Goal: Task Accomplishment & Management: Use online tool/utility

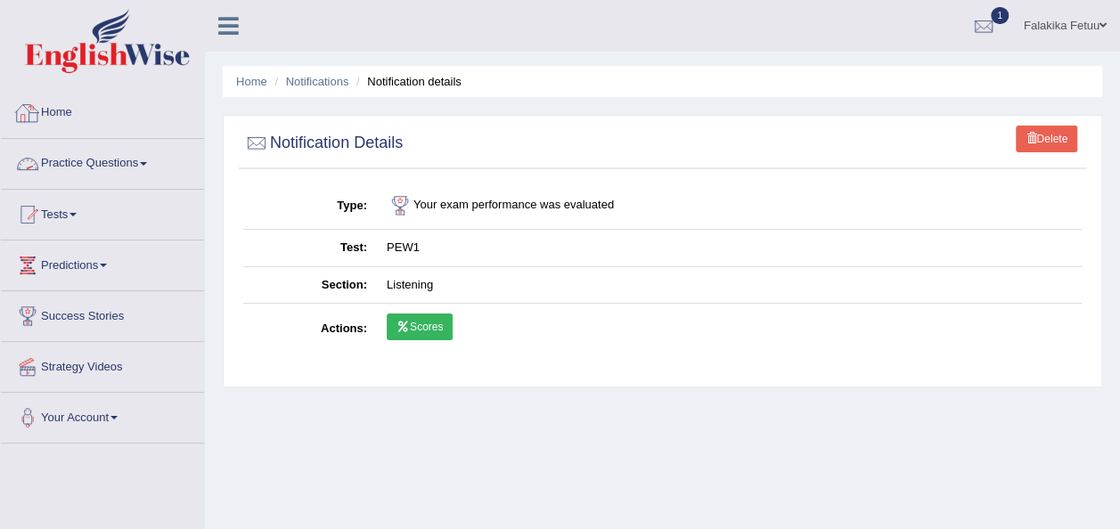
click at [45, 112] on link "Home" at bounding box center [102, 110] width 203 height 45
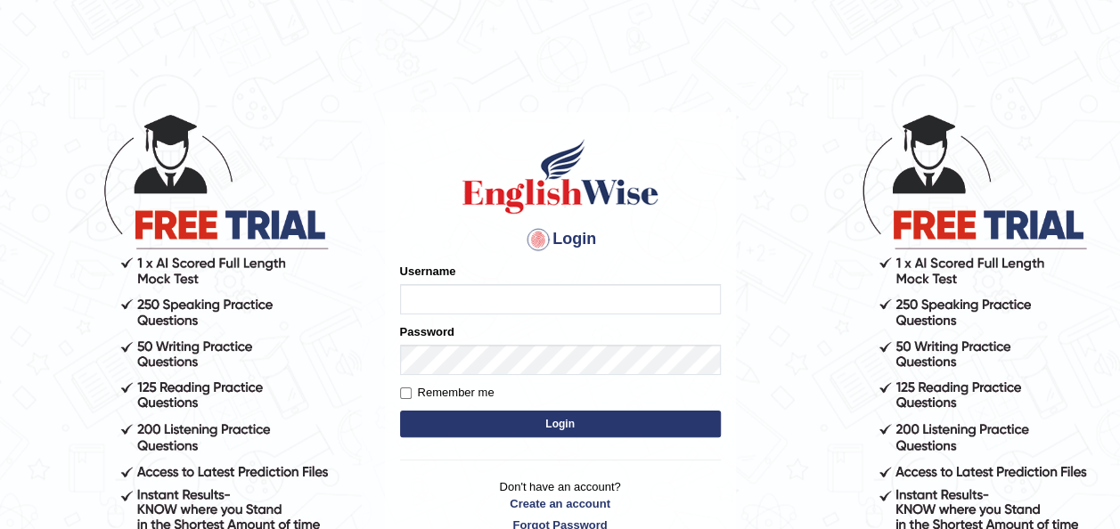
type input "falakika_parramatta"
click at [567, 429] on button "Login" at bounding box center [560, 424] width 321 height 27
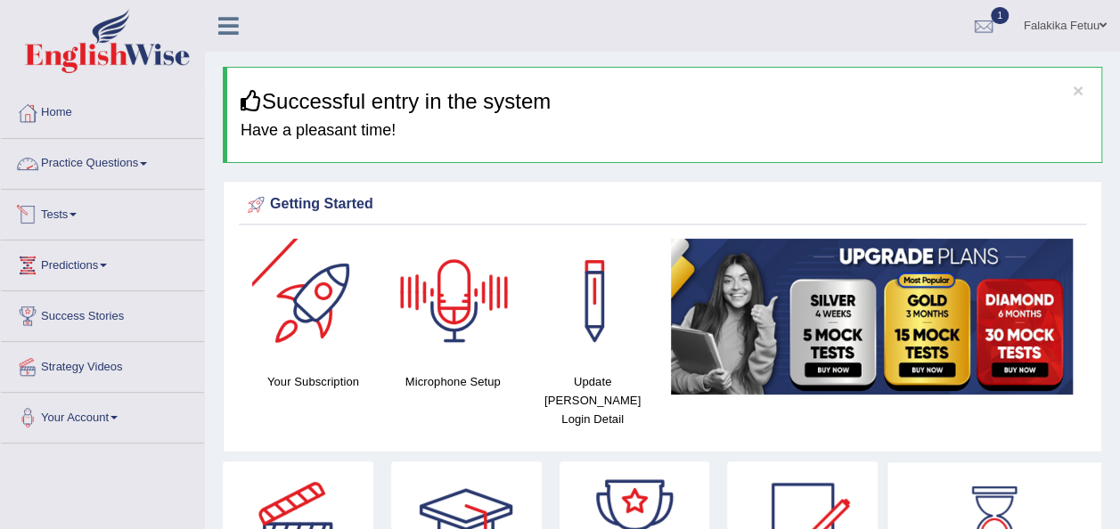
click at [80, 210] on link "Tests" at bounding box center [102, 212] width 203 height 45
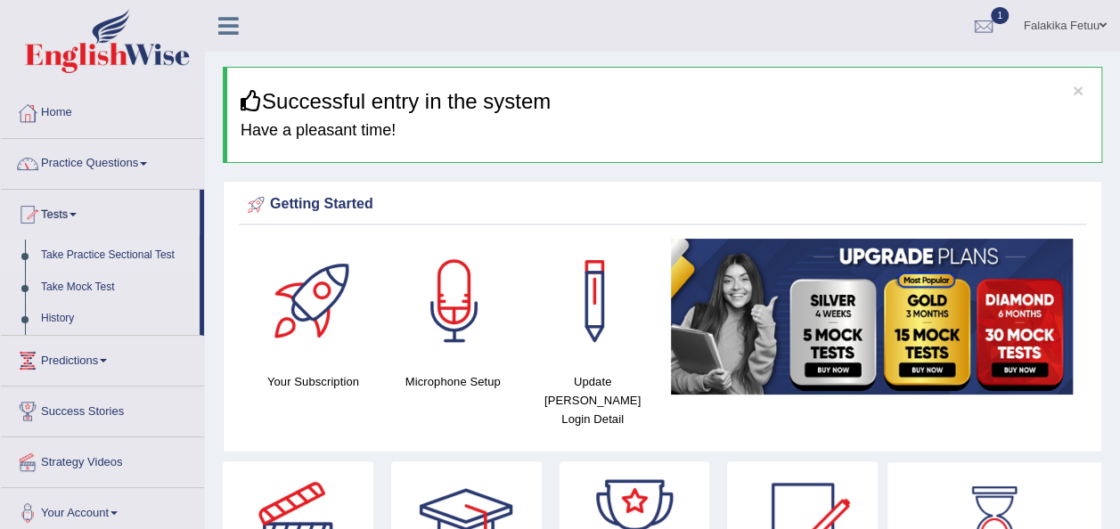
click at [97, 255] on link "Take Practice Sectional Test" at bounding box center [116, 256] width 167 height 32
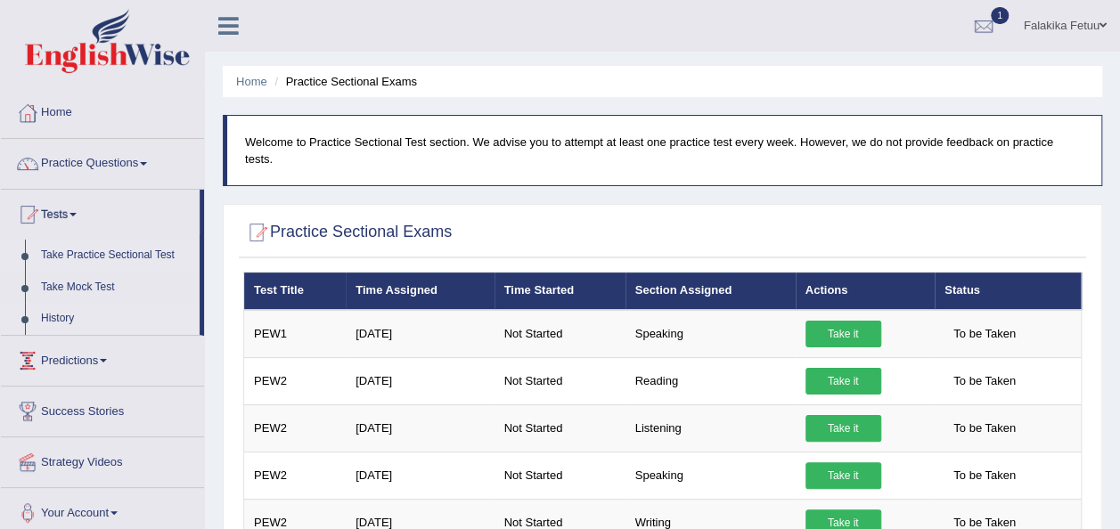
click at [52, 316] on link "History" at bounding box center [116, 319] width 167 height 32
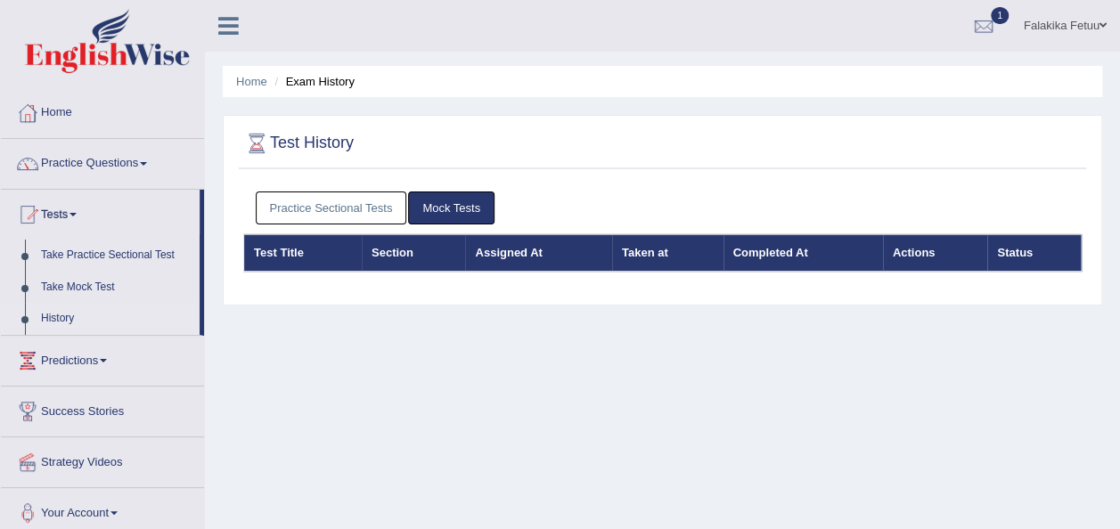
click at [358, 207] on link "Practice Sectional Tests" at bounding box center [332, 208] width 152 height 33
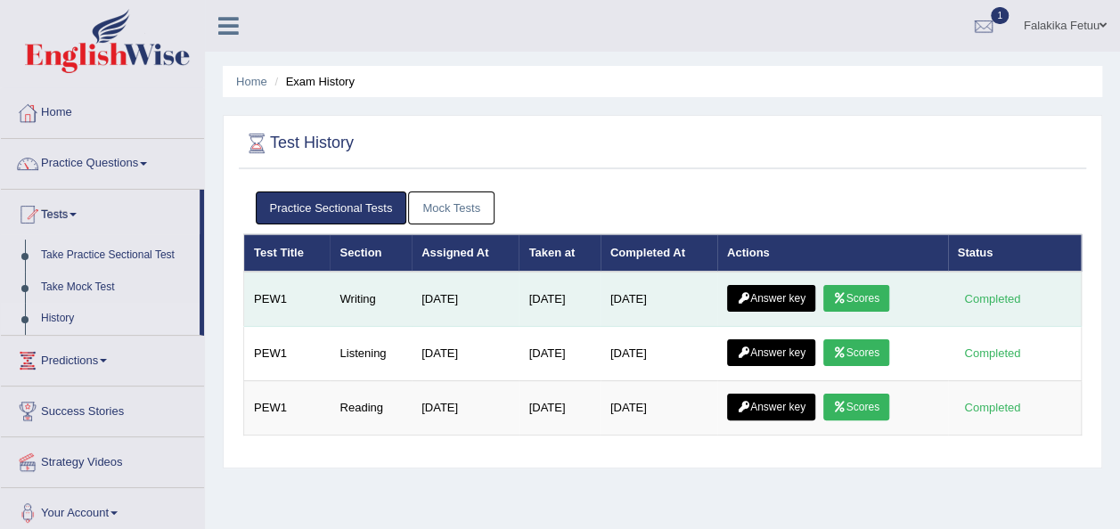
click at [872, 294] on link "Scores" at bounding box center [857, 298] width 66 height 27
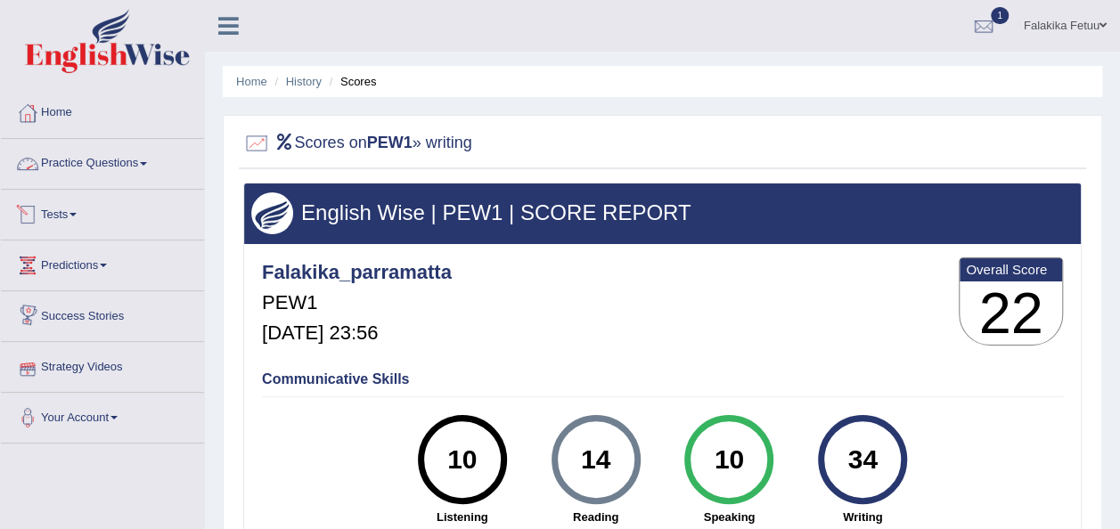
click at [137, 164] on link "Practice Questions" at bounding box center [102, 161] width 203 height 45
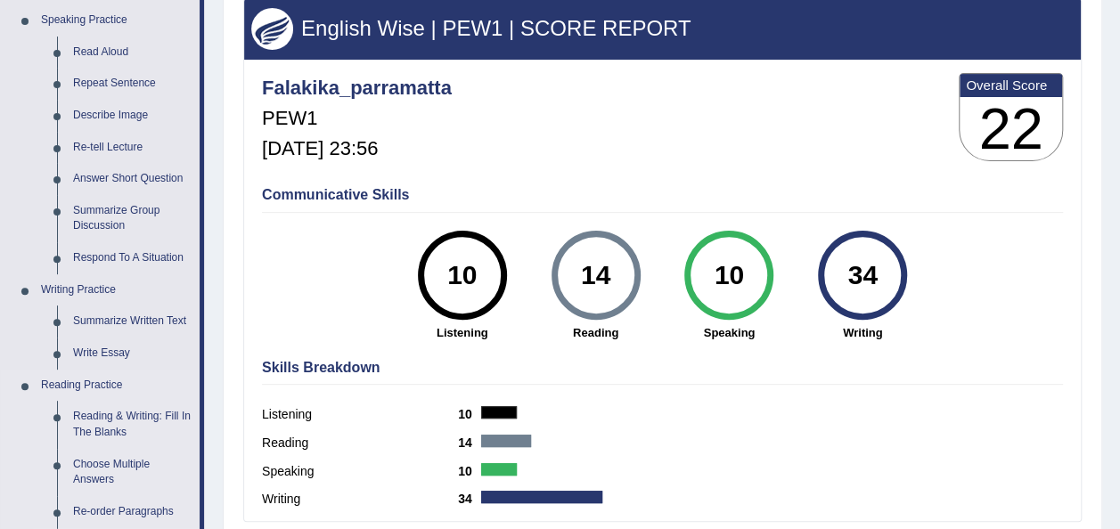
scroll to position [178, 0]
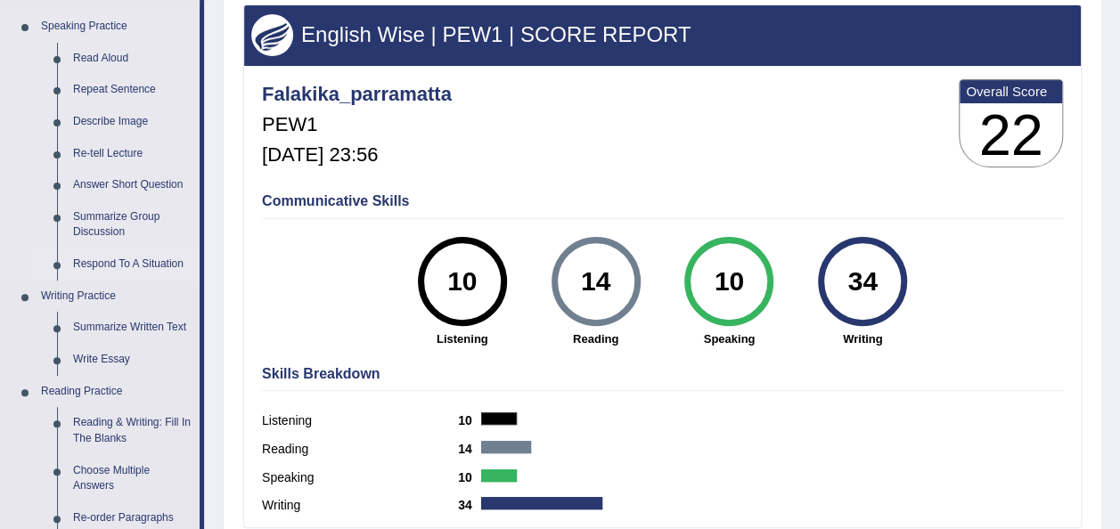
click at [125, 266] on link "Respond To A Situation" at bounding box center [132, 265] width 135 height 32
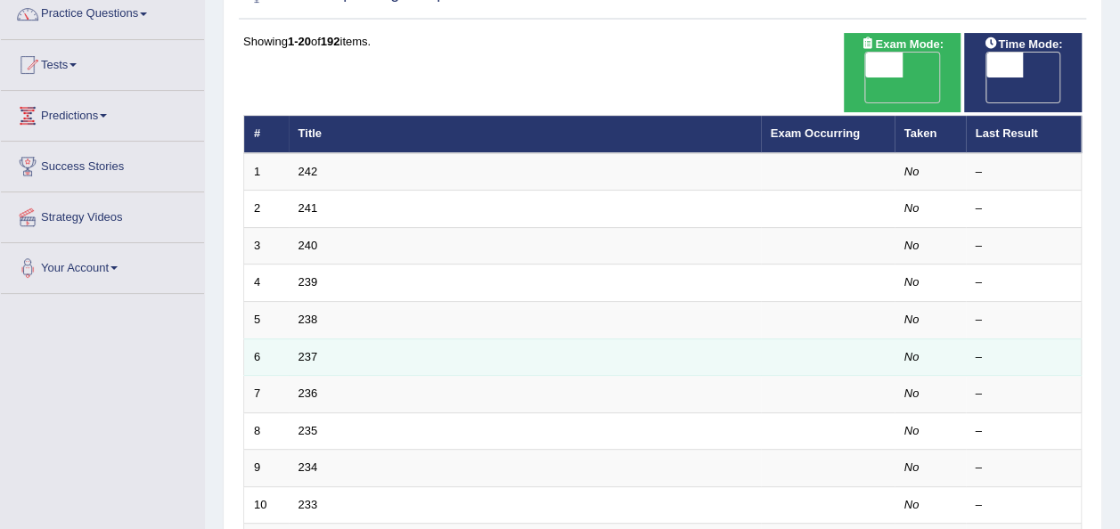
scroll to position [178, 0]
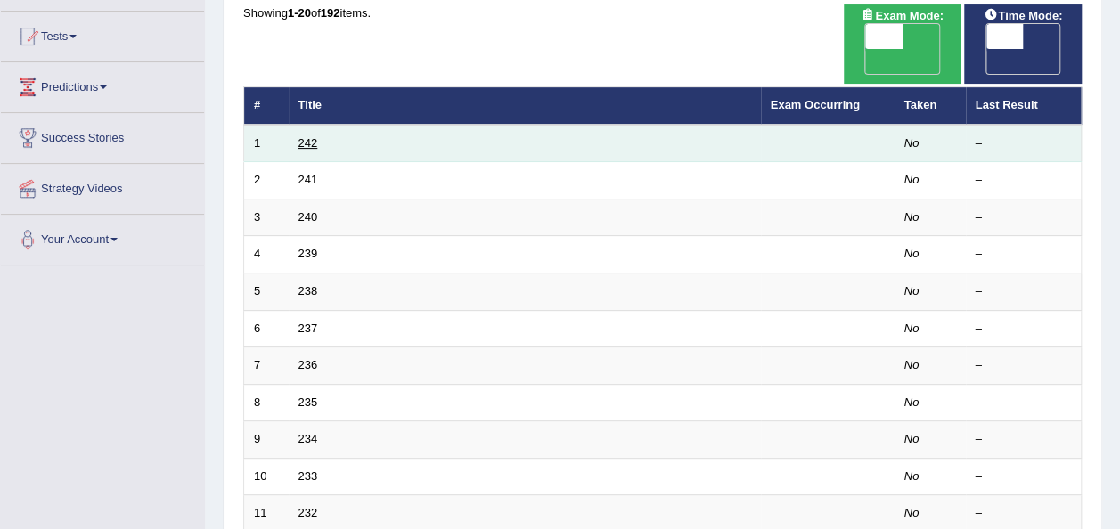
click at [300, 136] on link "242" at bounding box center [309, 142] width 20 height 13
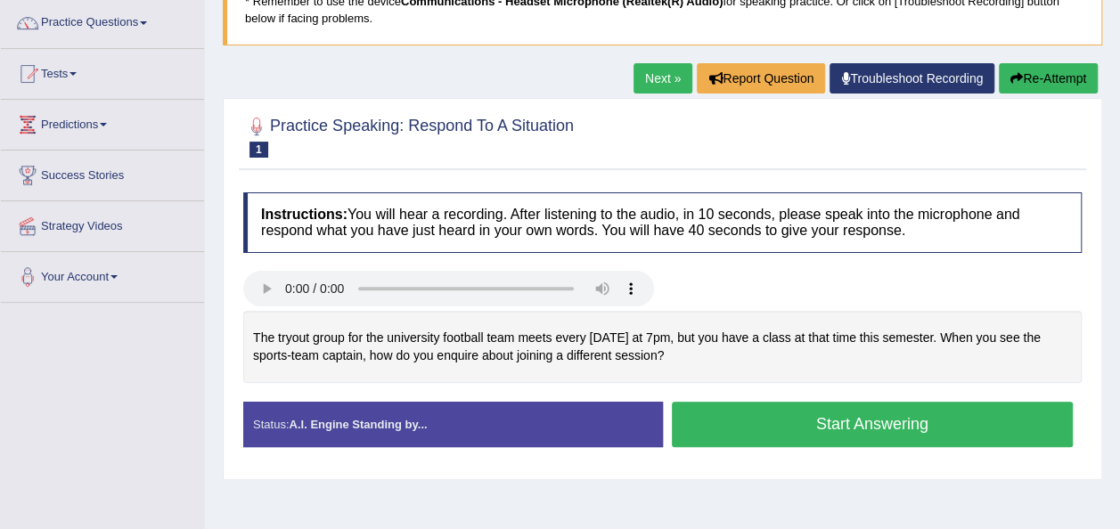
scroll to position [178, 0]
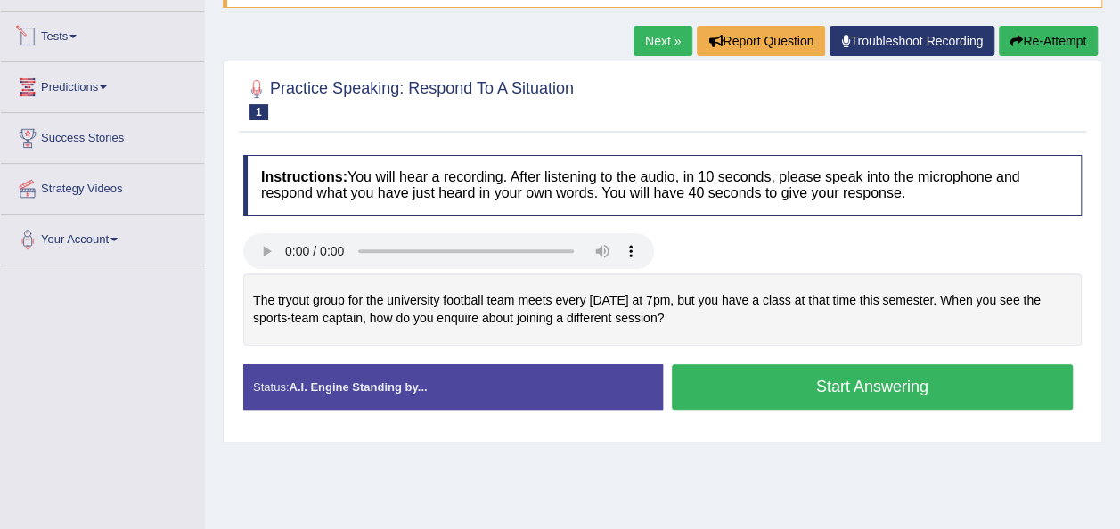
click at [74, 28] on link "Tests" at bounding box center [102, 34] width 203 height 45
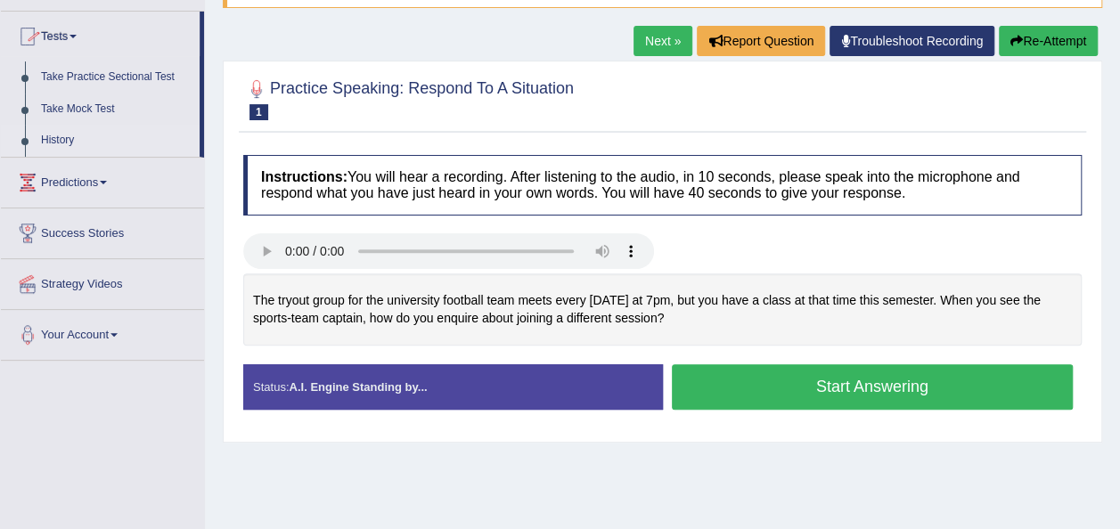
click at [93, 145] on link "History" at bounding box center [116, 141] width 167 height 32
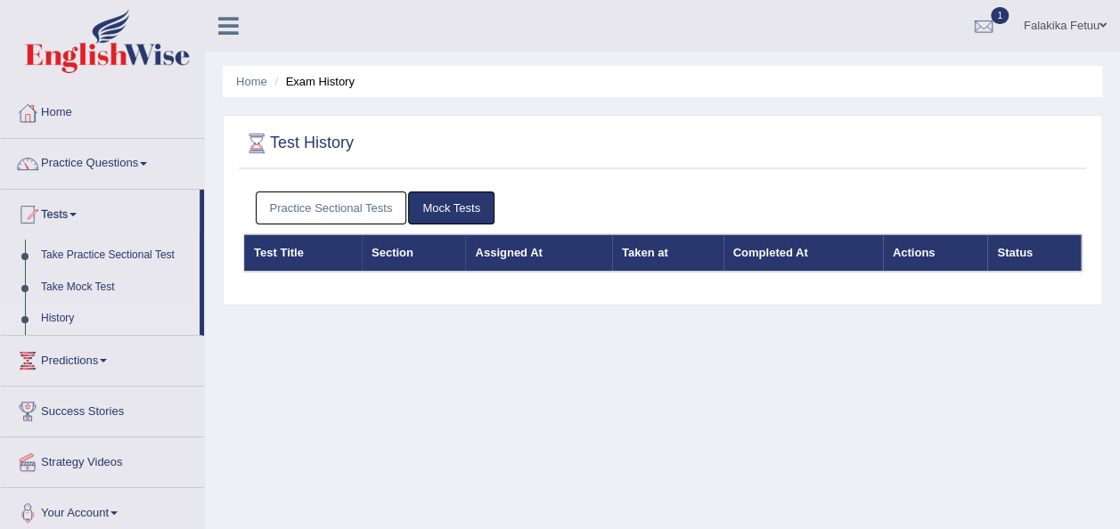
click at [344, 217] on link "Practice Sectional Tests" at bounding box center [332, 208] width 152 height 33
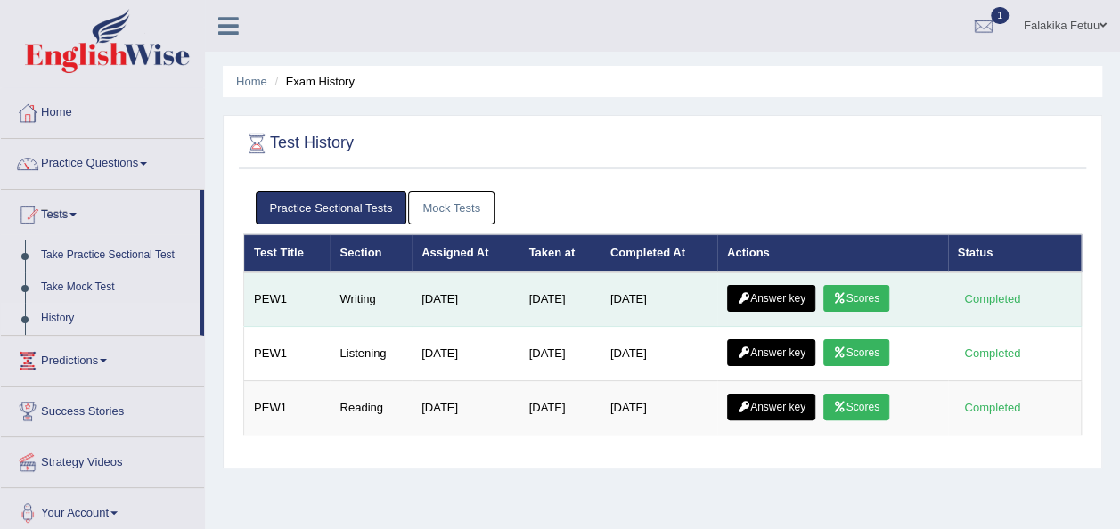
click at [770, 296] on link "Answer key" at bounding box center [771, 298] width 88 height 27
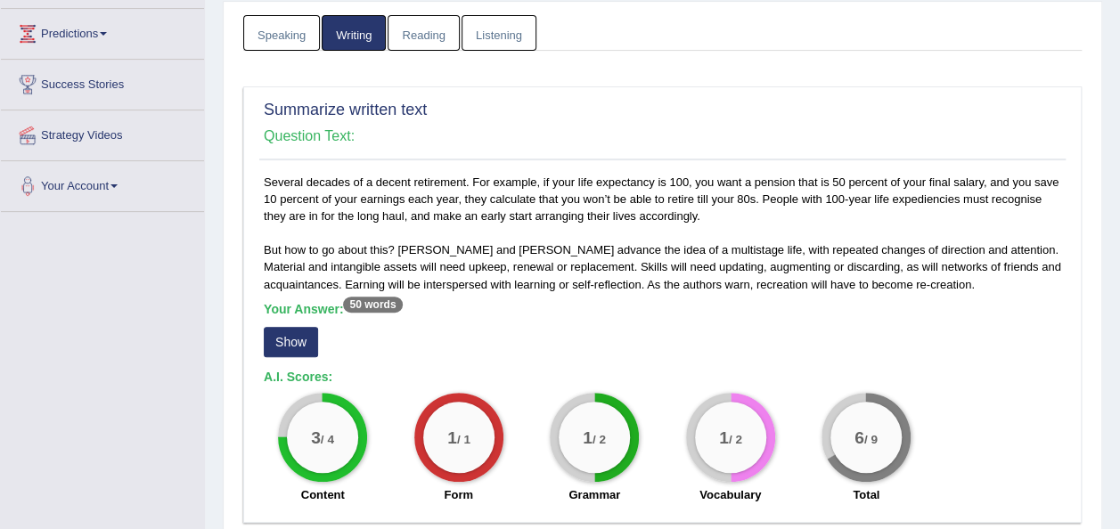
scroll to position [178, 0]
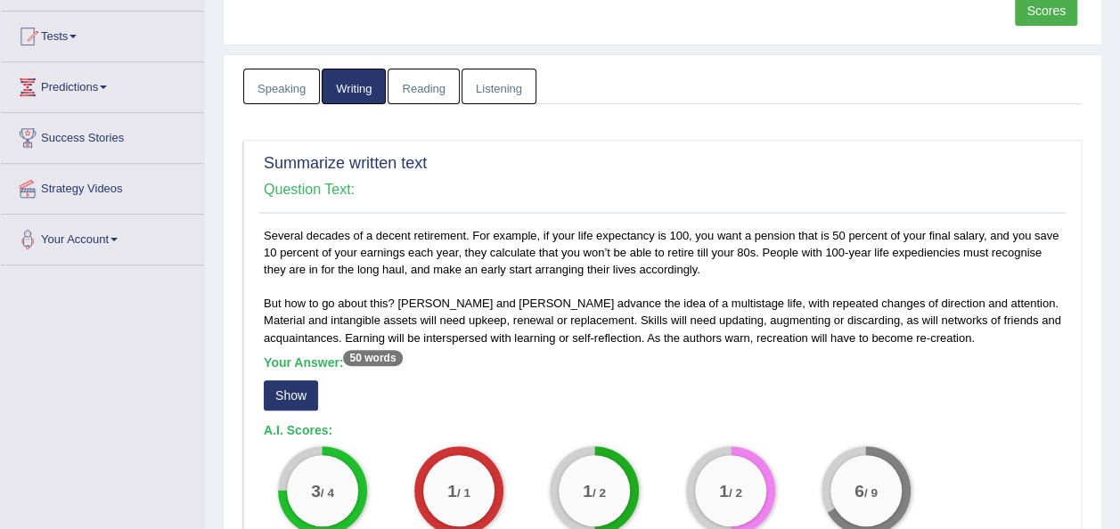
click at [299, 387] on button "Show" at bounding box center [291, 396] width 54 height 30
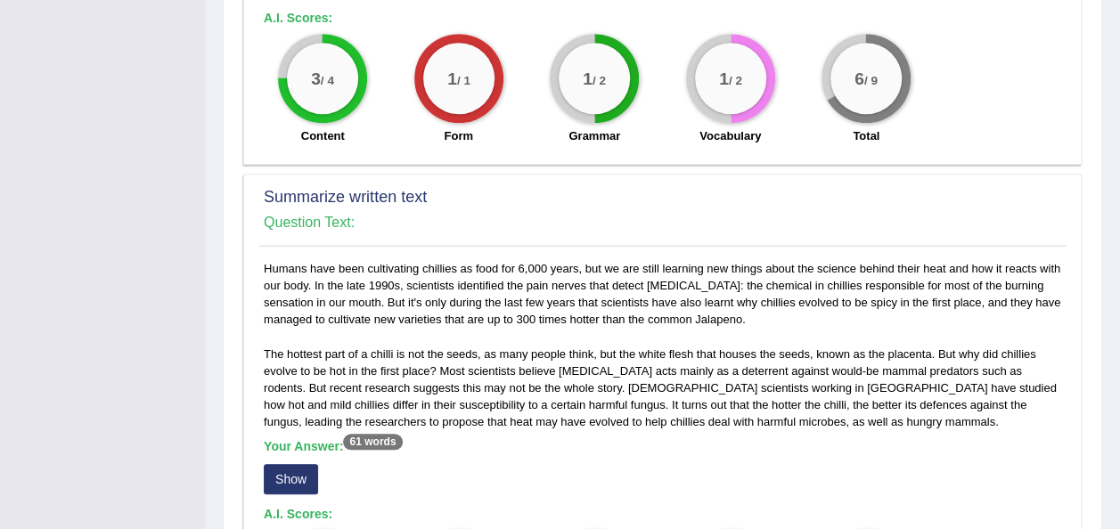
scroll to position [713, 0]
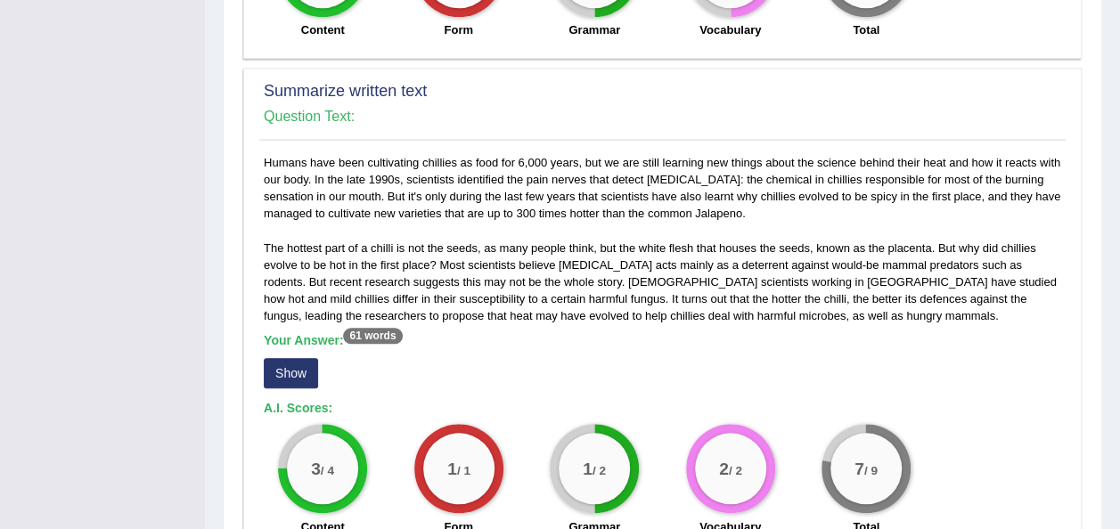
click at [287, 358] on button "Show" at bounding box center [291, 373] width 54 height 30
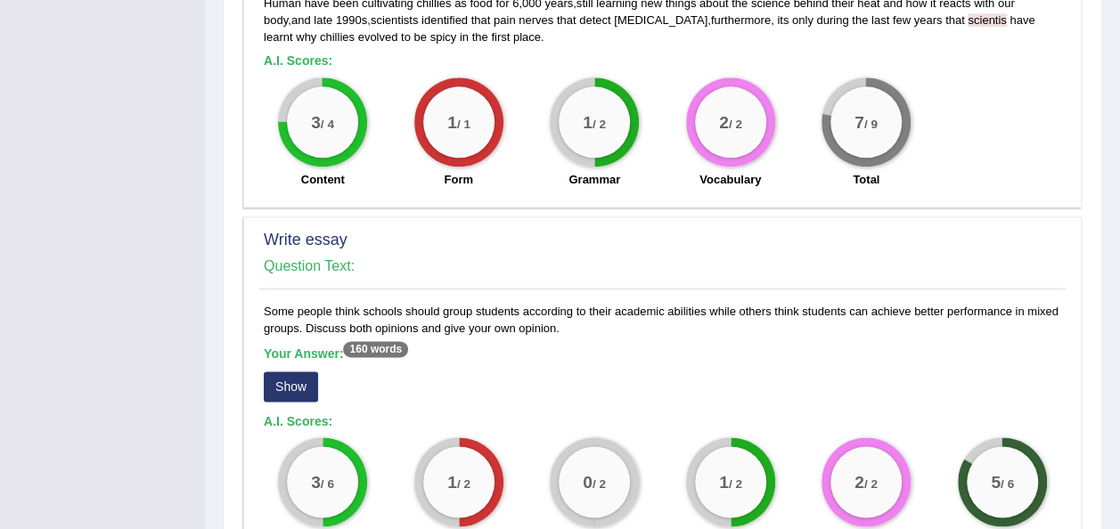
scroll to position [1112, 0]
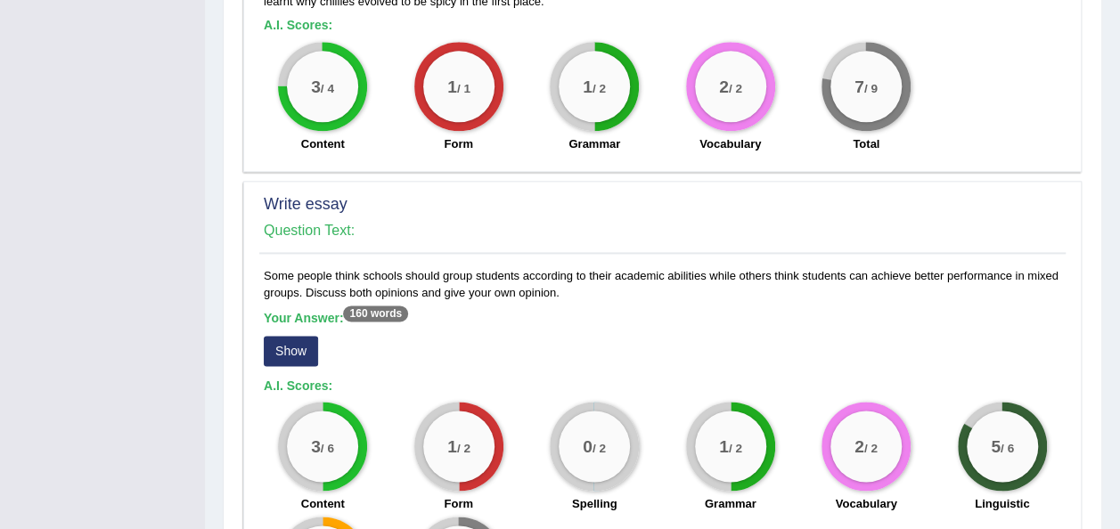
click at [283, 336] on button "Show" at bounding box center [291, 351] width 54 height 30
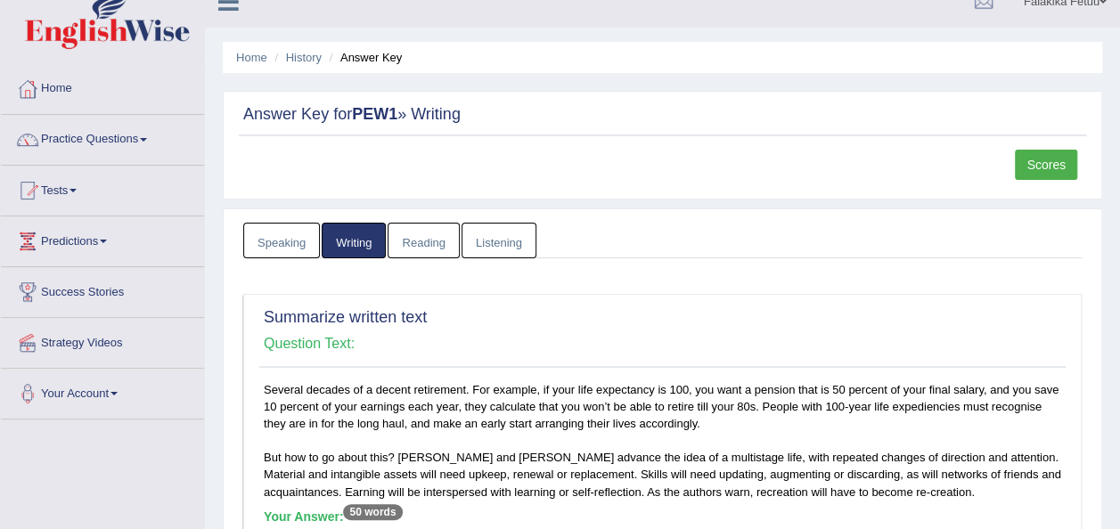
scroll to position [0, 0]
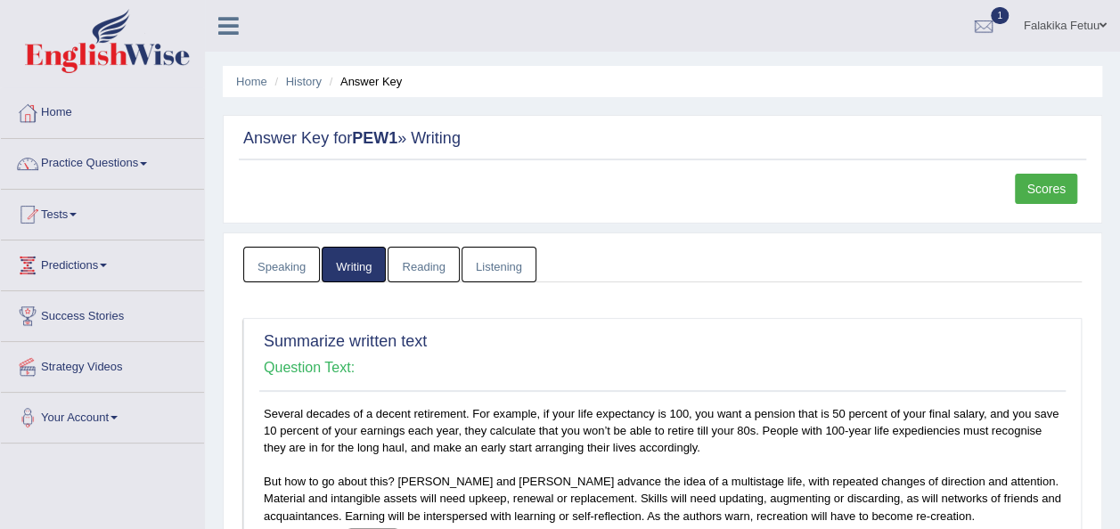
click at [270, 272] on link "Speaking" at bounding box center [281, 265] width 77 height 37
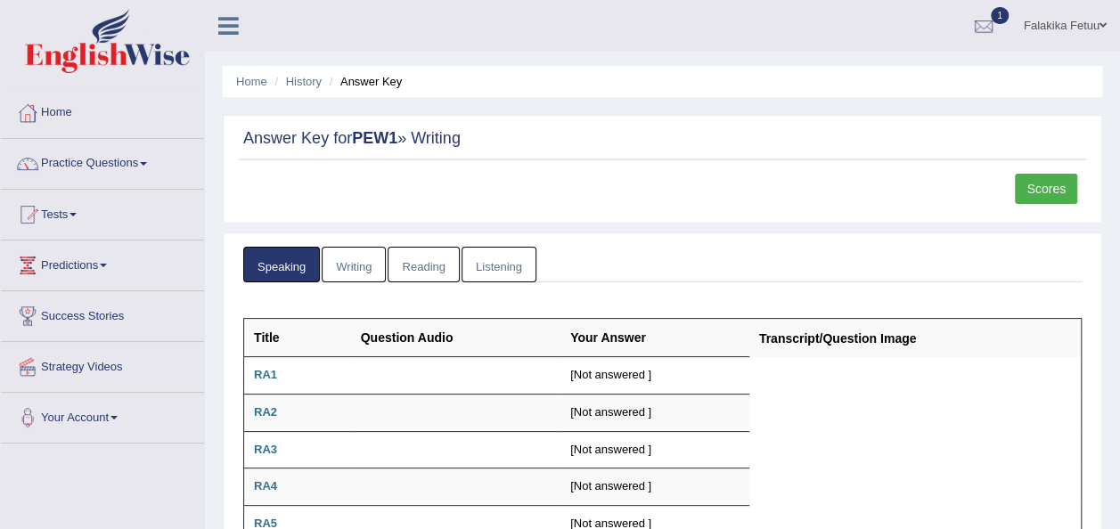
click at [447, 276] on link "Reading" at bounding box center [423, 265] width 71 height 37
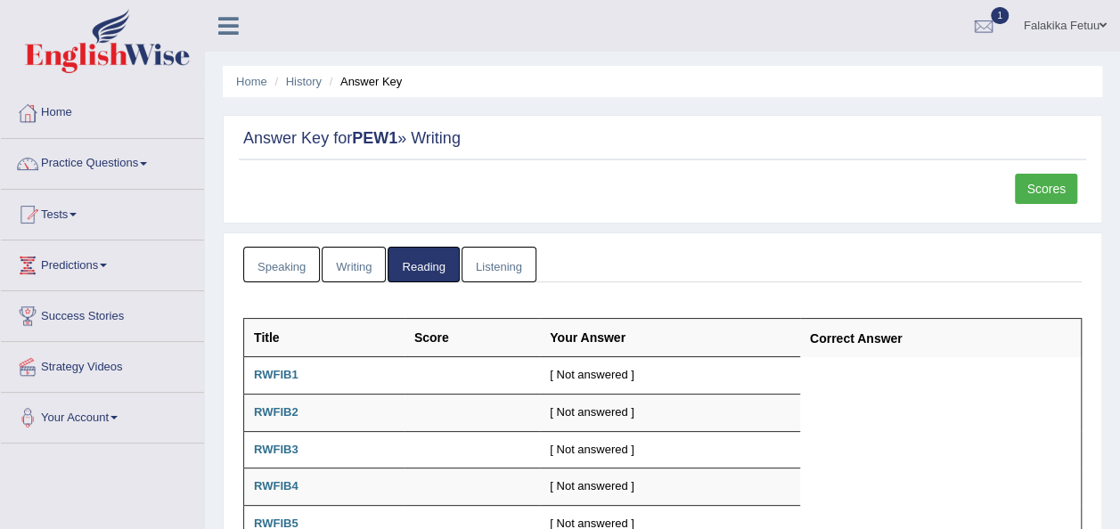
click at [492, 259] on link "Listening" at bounding box center [499, 265] width 75 height 37
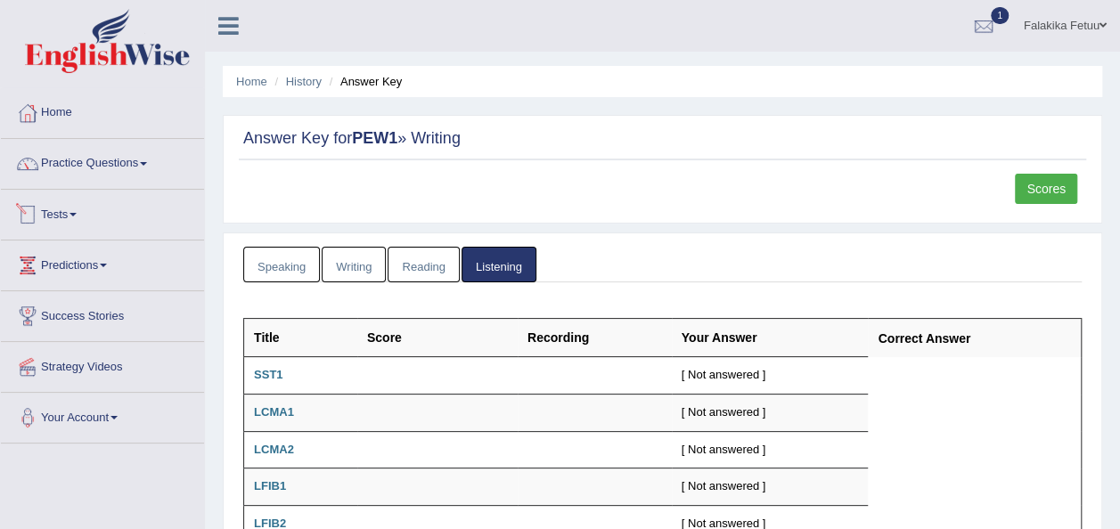
click at [69, 208] on link "Tests" at bounding box center [102, 212] width 203 height 45
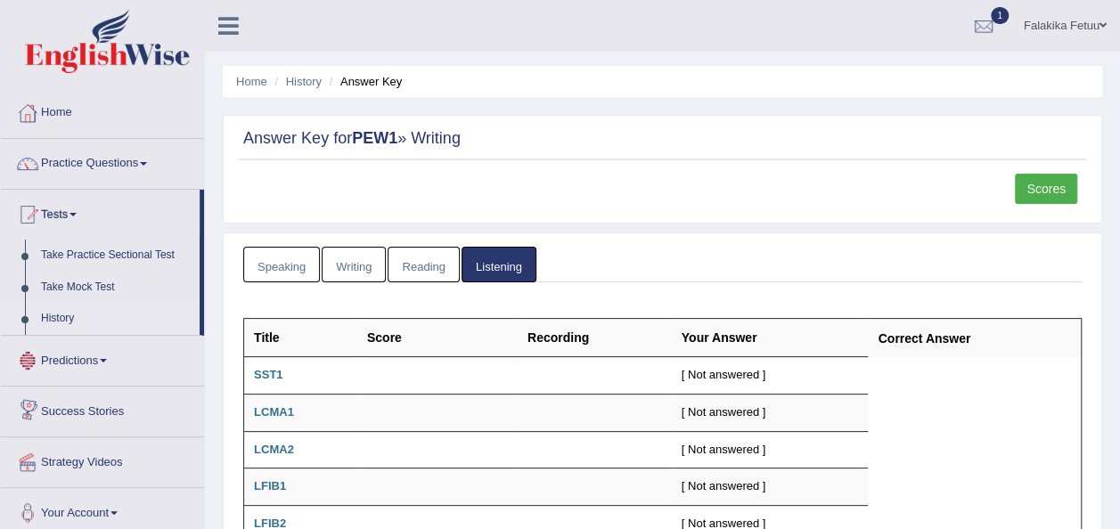
click at [64, 324] on link "History" at bounding box center [116, 319] width 167 height 32
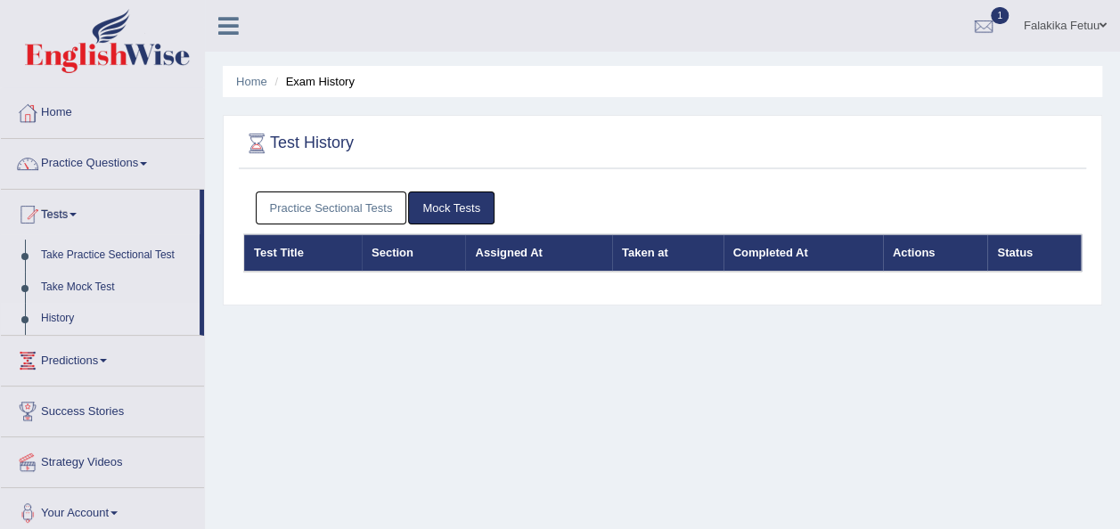
click at [300, 202] on link "Practice Sectional Tests" at bounding box center [332, 208] width 152 height 33
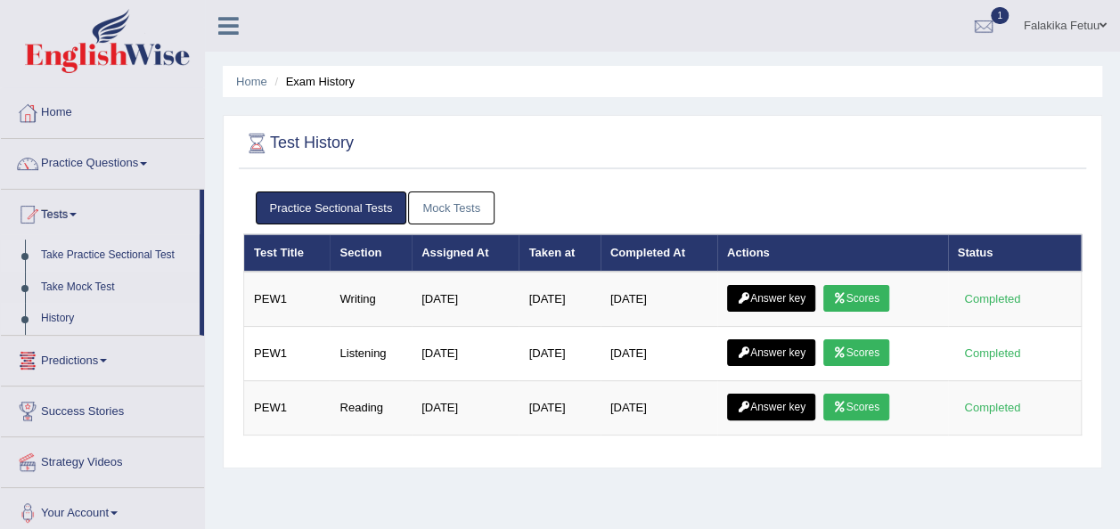
click at [119, 243] on link "Take Practice Sectional Test" at bounding box center [116, 256] width 167 height 32
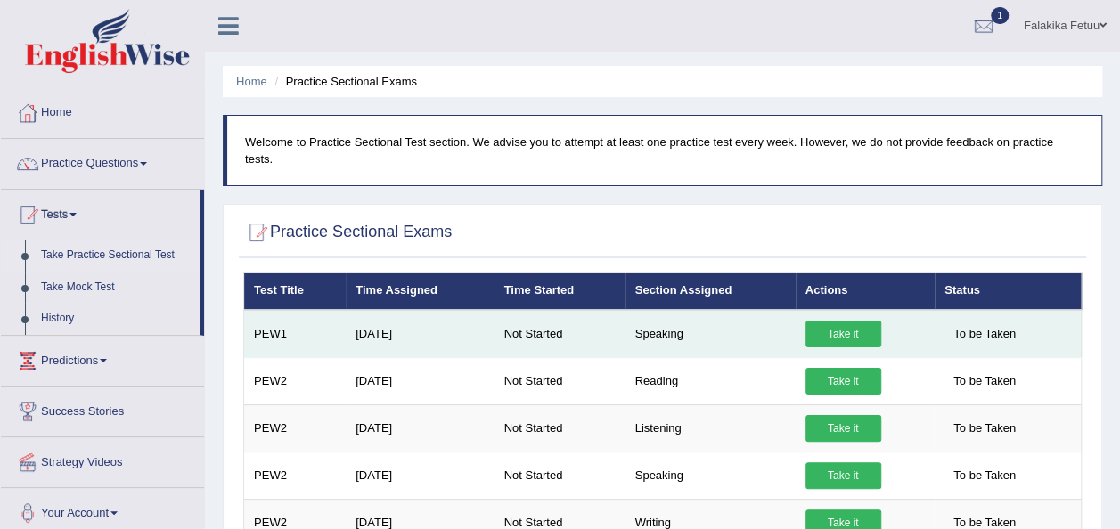
click at [845, 321] on link "Take it" at bounding box center [844, 334] width 76 height 27
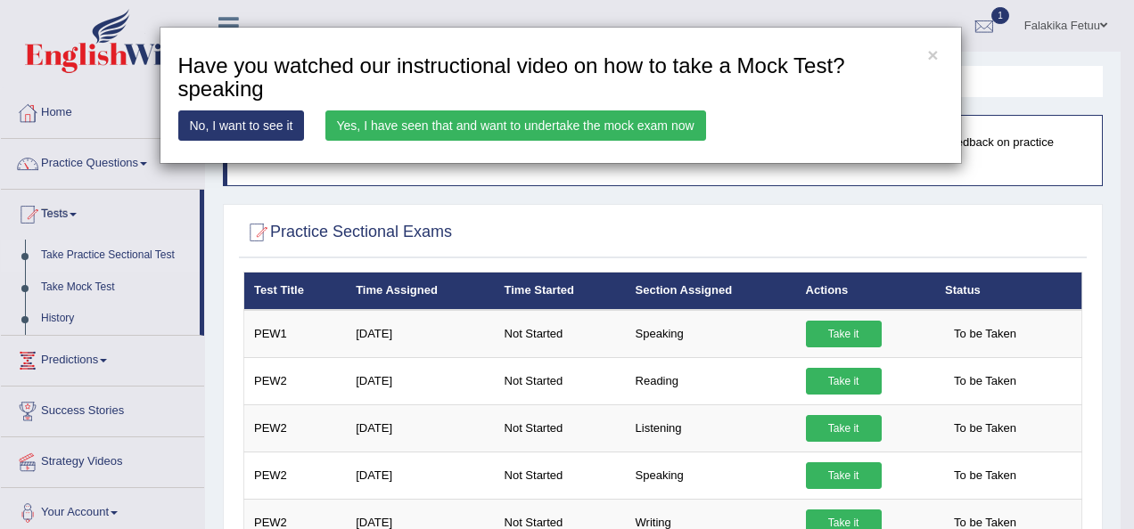
click at [544, 125] on link "Yes, I have seen that and want to undertake the mock exam now" at bounding box center [515, 126] width 381 height 30
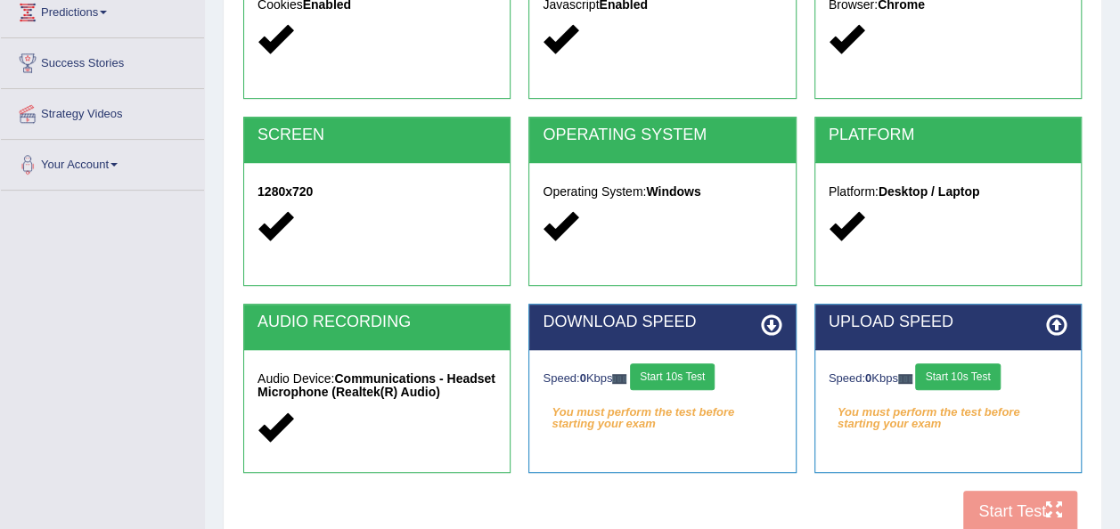
scroll to position [357, 0]
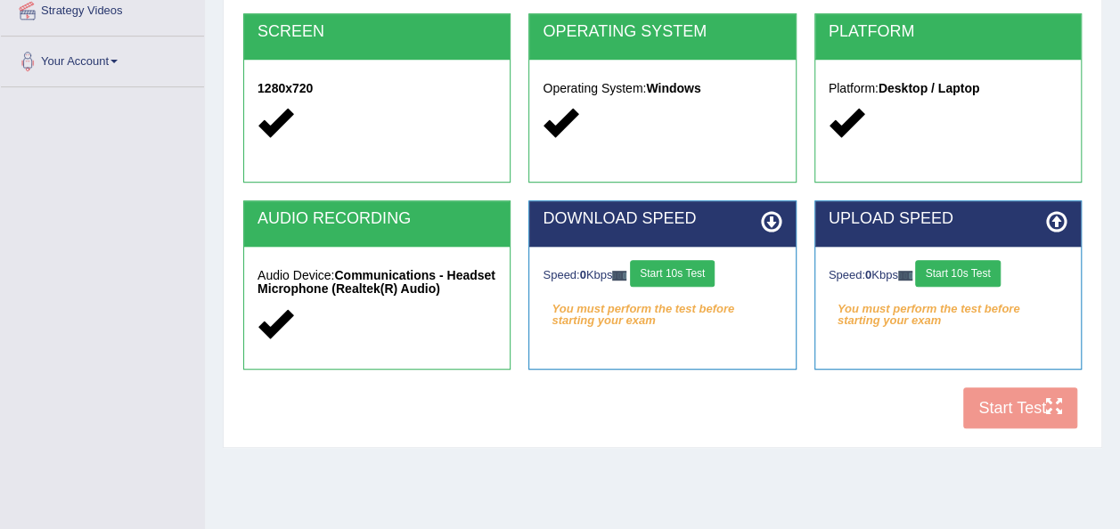
click at [685, 312] on em "You must perform the test before starting your exam" at bounding box center [662, 309] width 239 height 27
click at [685, 275] on button "Start 10s Test" at bounding box center [672, 273] width 85 height 27
click at [971, 279] on button "Start 10s Test" at bounding box center [957, 273] width 85 height 27
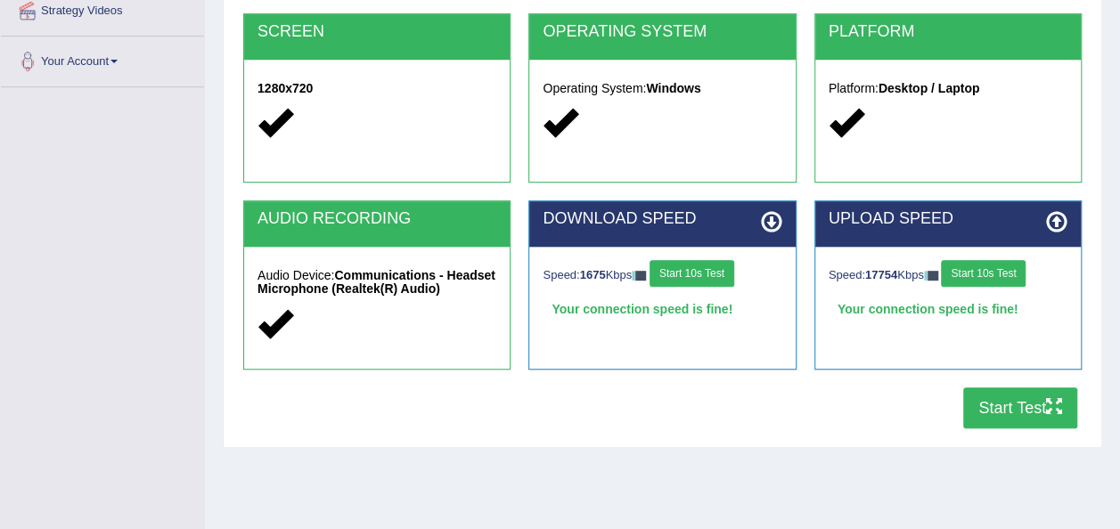
click at [1000, 417] on button "Start Test" at bounding box center [1020, 408] width 114 height 41
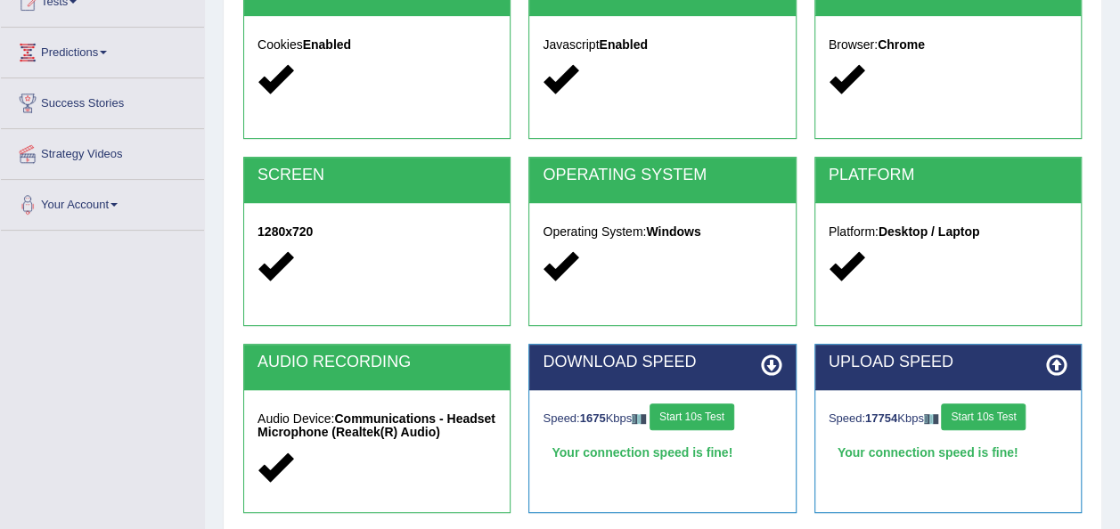
scroll to position [267, 0]
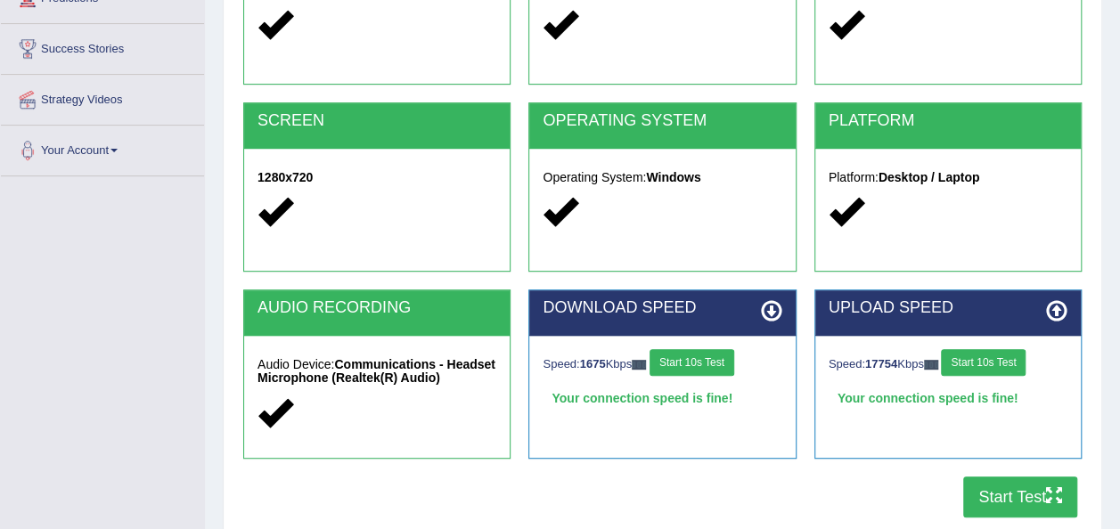
click at [1007, 499] on button "Start Test" at bounding box center [1020, 497] width 114 height 41
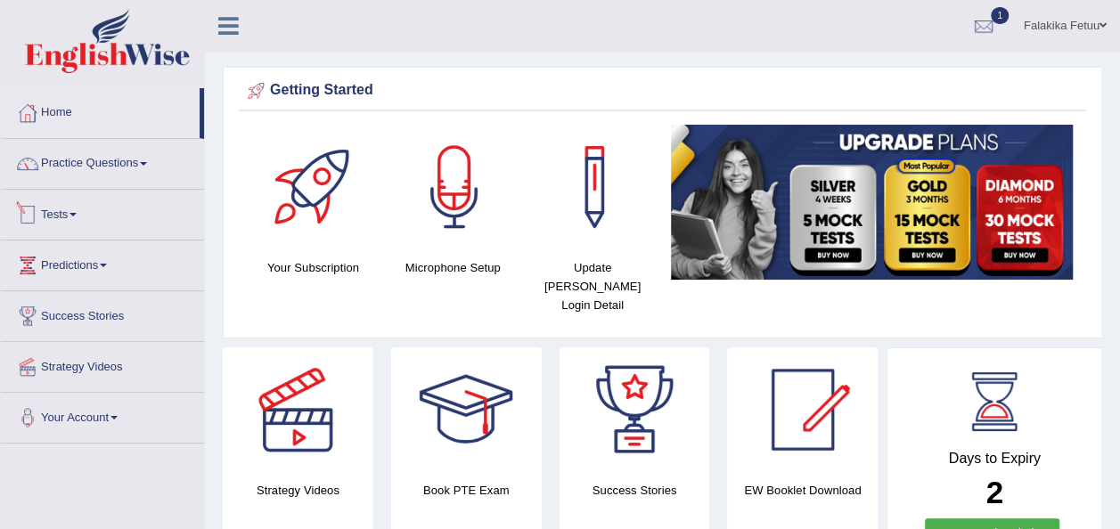
click at [84, 208] on link "Tests" at bounding box center [102, 212] width 203 height 45
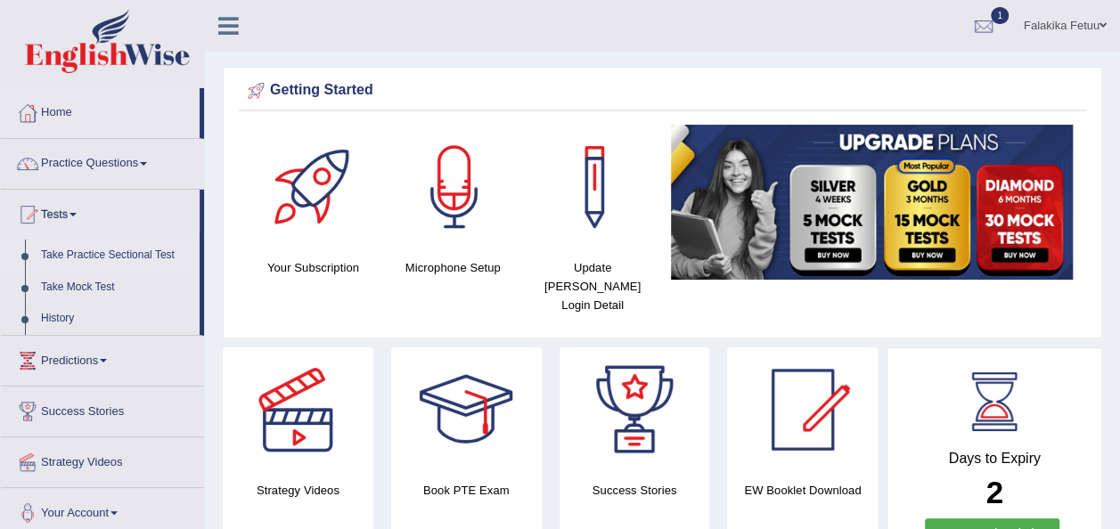
click at [103, 255] on link "Take Practice Sectional Test" at bounding box center [116, 256] width 167 height 32
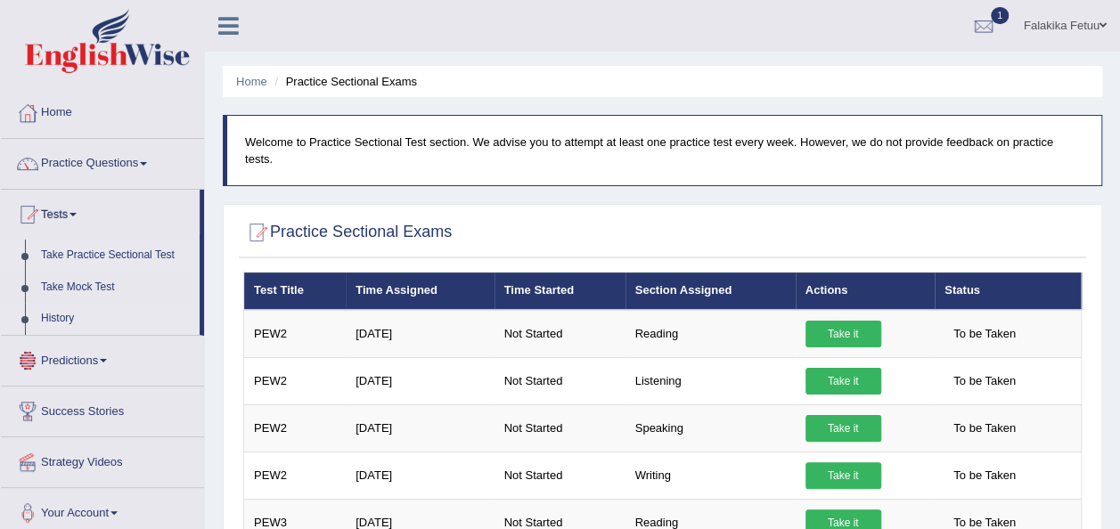
click at [61, 317] on link "History" at bounding box center [116, 319] width 167 height 32
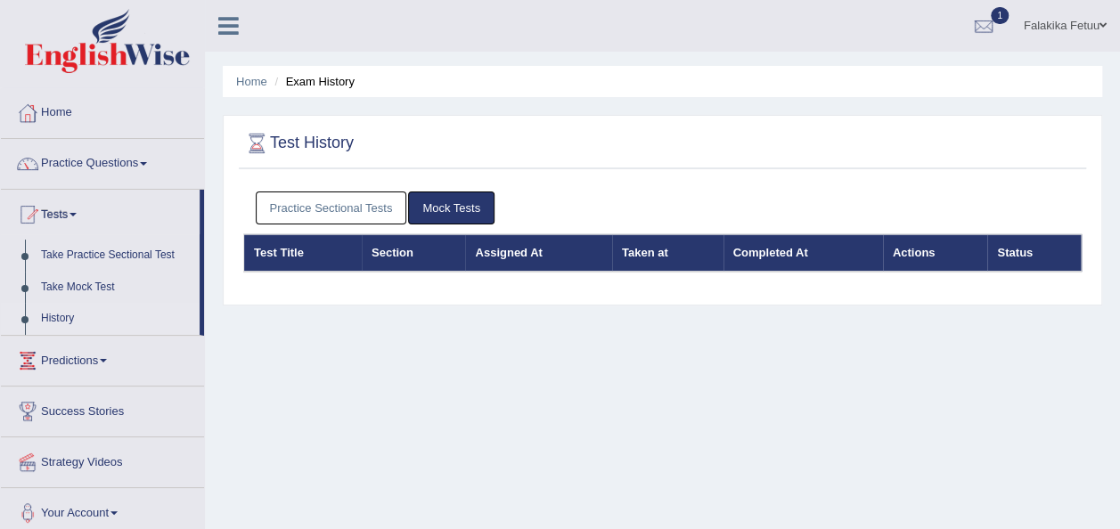
click at [320, 204] on link "Practice Sectional Tests" at bounding box center [332, 208] width 152 height 33
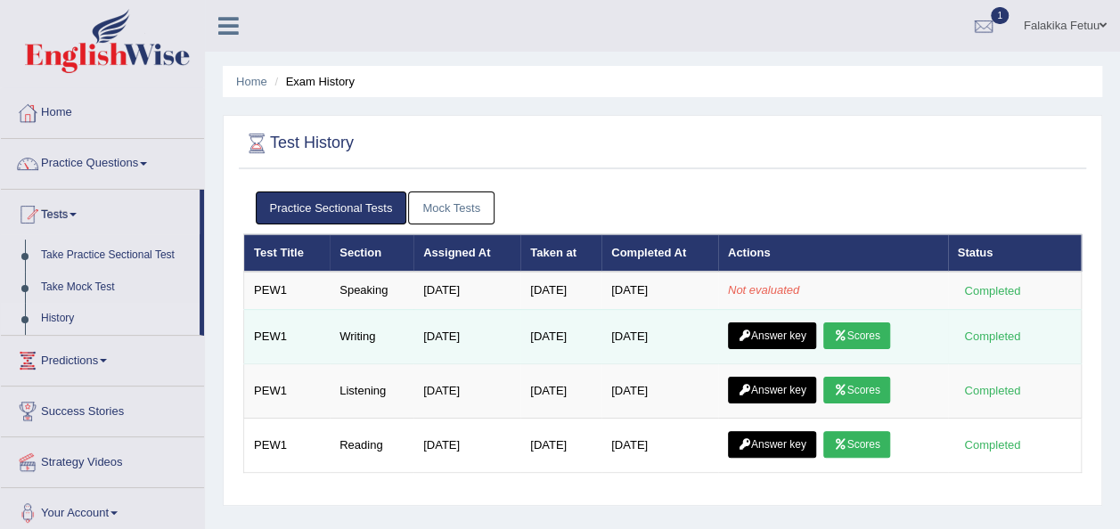
click at [858, 337] on link "Scores" at bounding box center [857, 336] width 66 height 27
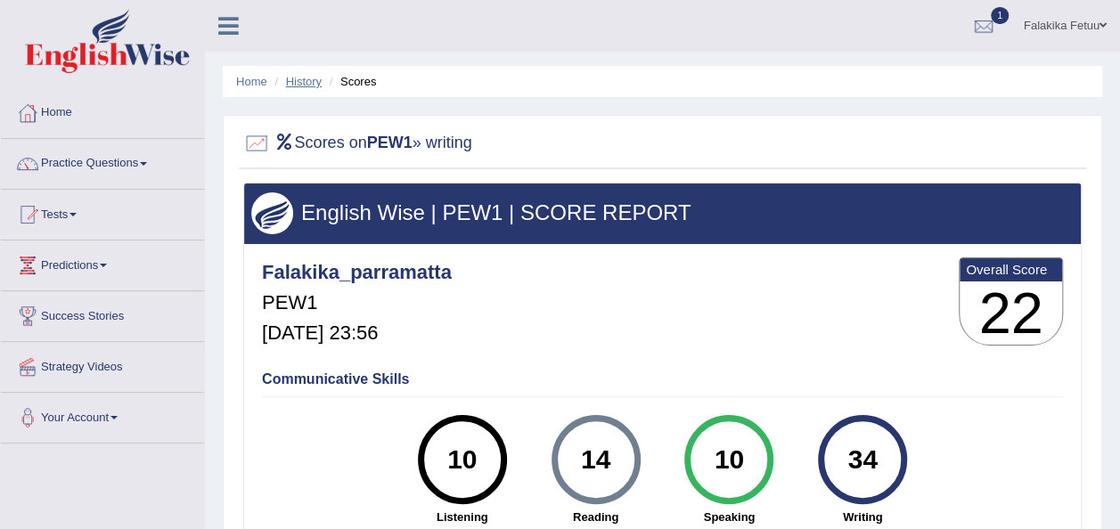
click at [314, 84] on link "History" at bounding box center [304, 81] width 36 height 13
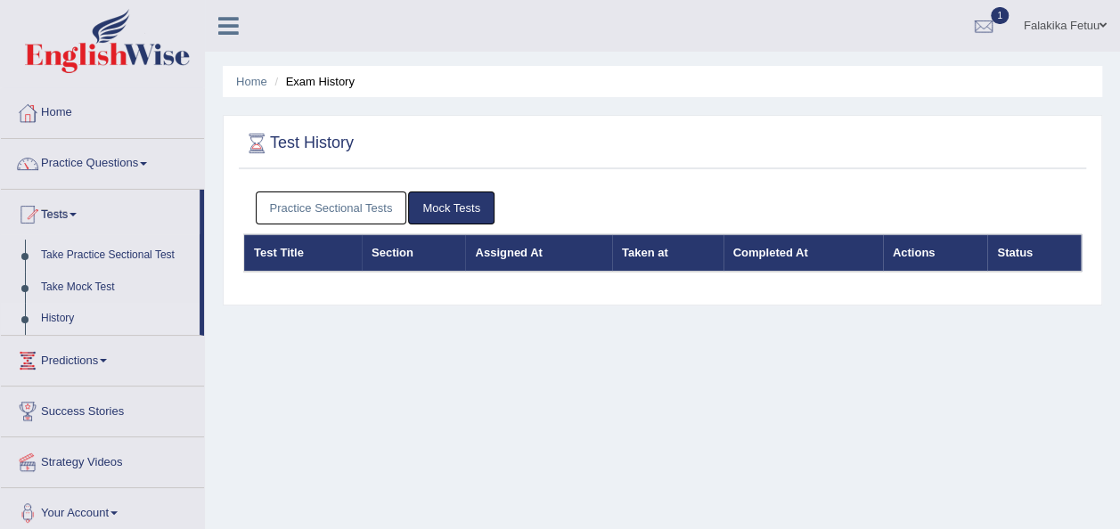
click at [378, 187] on div "Practice Sectional Tests Mock Tests" at bounding box center [662, 209] width 839 height 52
click at [378, 201] on link "Practice Sectional Tests" at bounding box center [332, 208] width 152 height 33
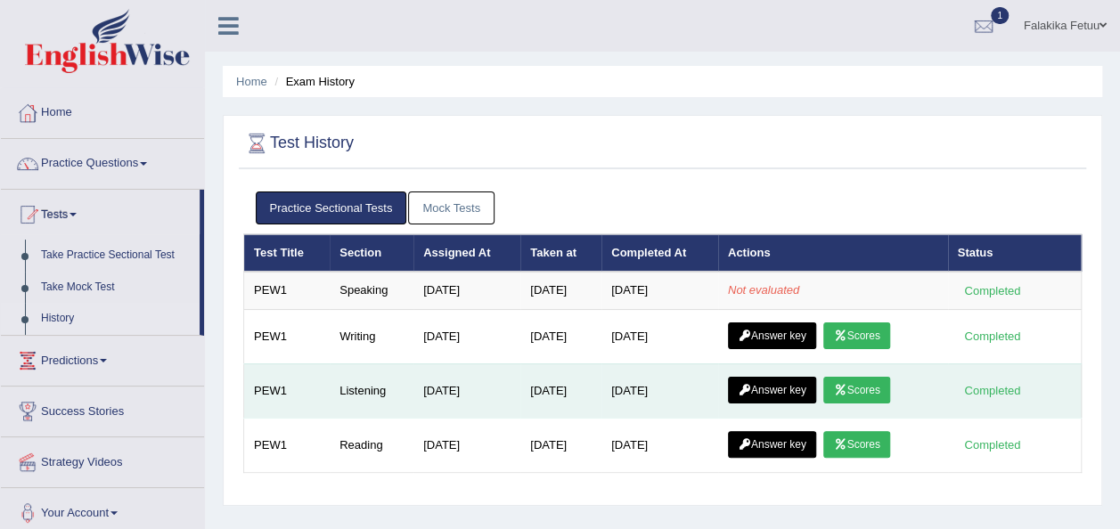
click at [855, 383] on link "Scores" at bounding box center [857, 390] width 66 height 27
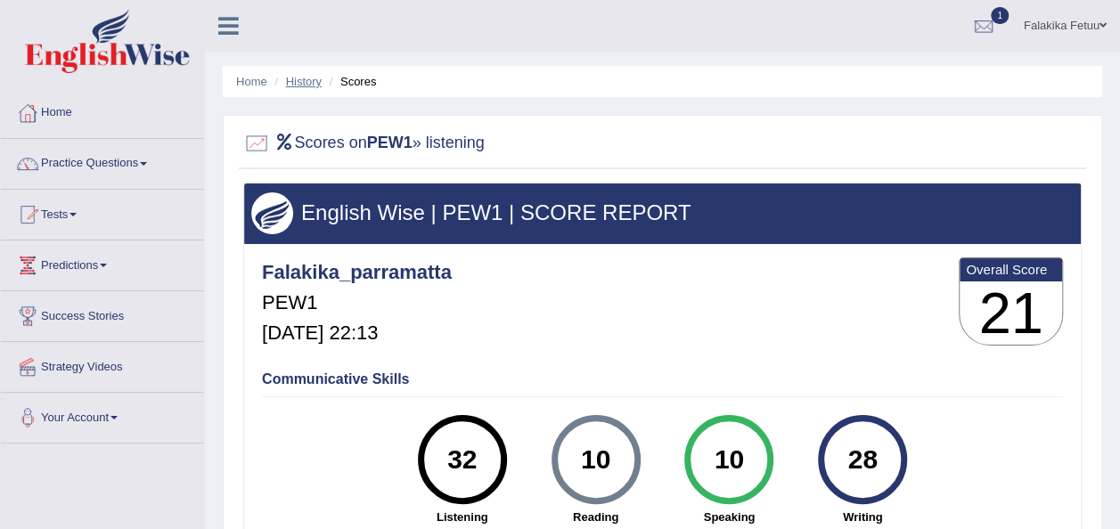
click at [291, 77] on link "History" at bounding box center [304, 81] width 36 height 13
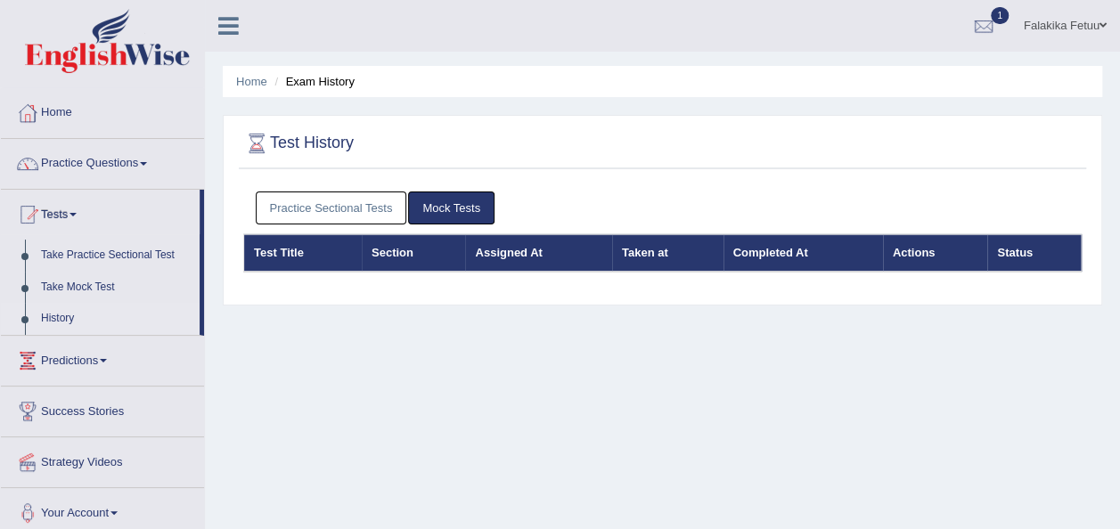
click at [357, 203] on link "Practice Sectional Tests" at bounding box center [332, 208] width 152 height 33
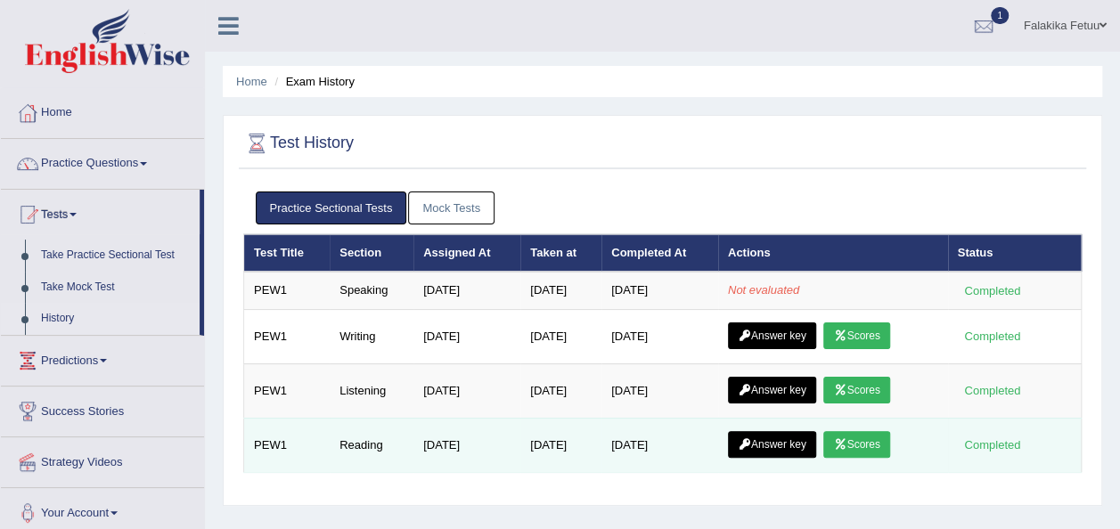
click at [875, 442] on link "Scores" at bounding box center [857, 444] width 66 height 27
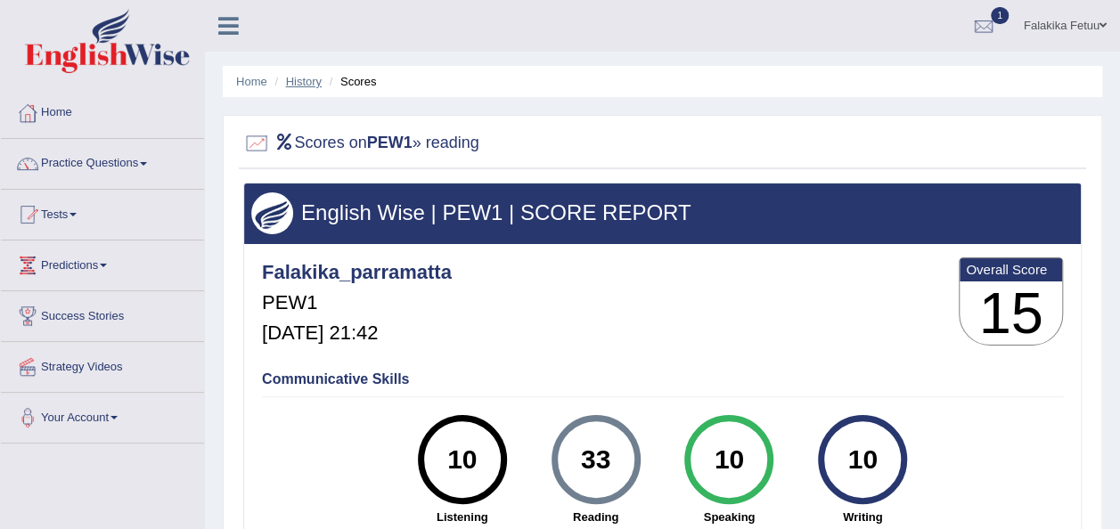
click at [308, 81] on link "History" at bounding box center [304, 81] width 36 height 13
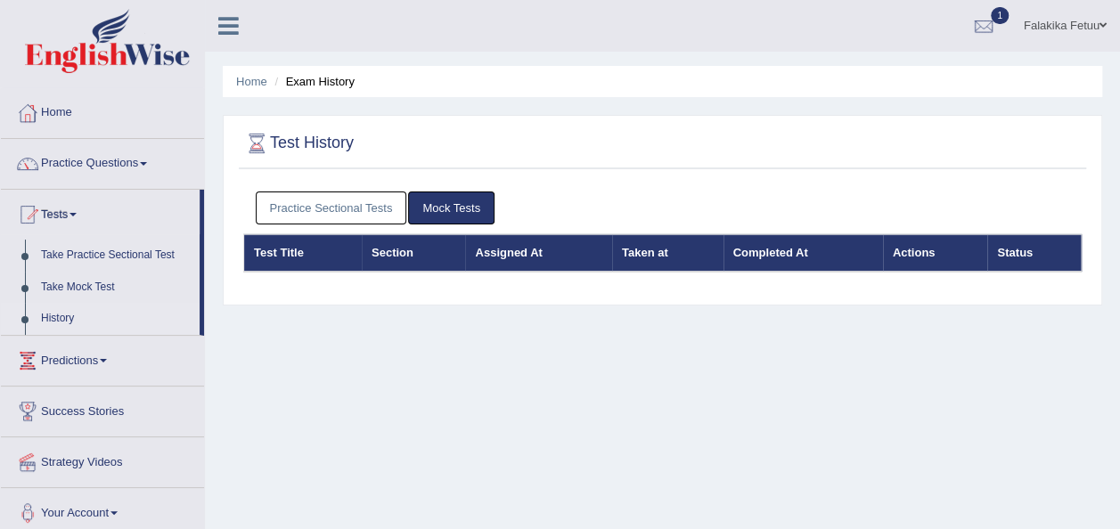
click at [472, 214] on link "Mock Tests" at bounding box center [451, 208] width 86 height 33
click at [455, 194] on link "Mock Tests" at bounding box center [451, 208] width 86 height 33
click at [462, 201] on link "Mock Tests" at bounding box center [451, 208] width 86 height 33
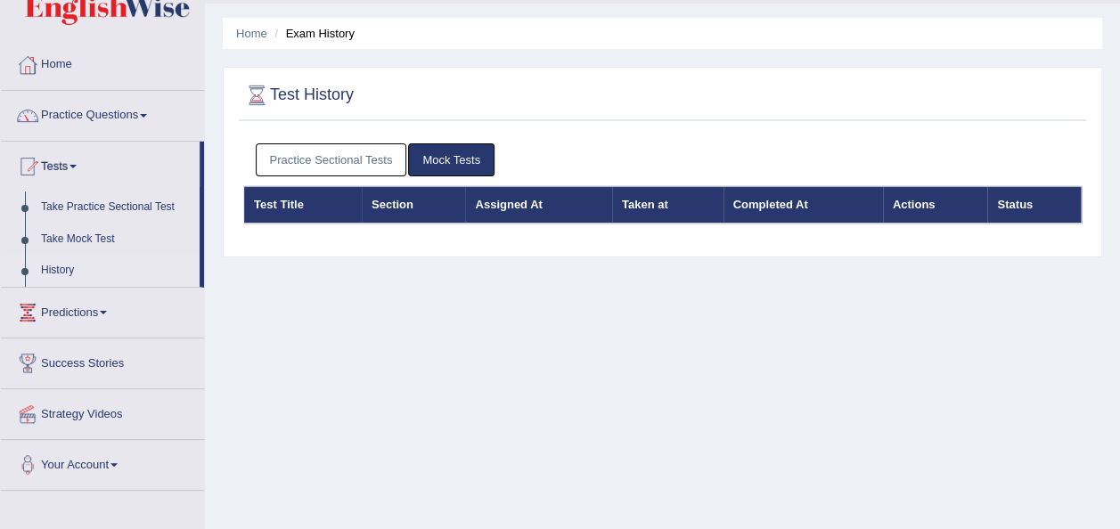
scroll to position [89, 0]
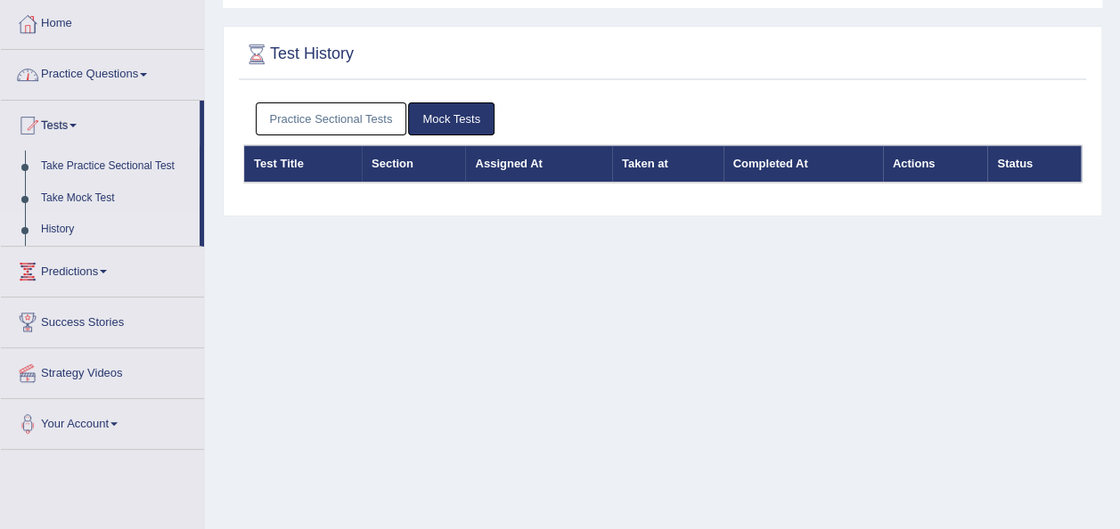
click at [348, 119] on link "Practice Sectional Tests" at bounding box center [332, 118] width 152 height 33
click at [357, 126] on link "Practice Sectional Tests" at bounding box center [332, 118] width 152 height 33
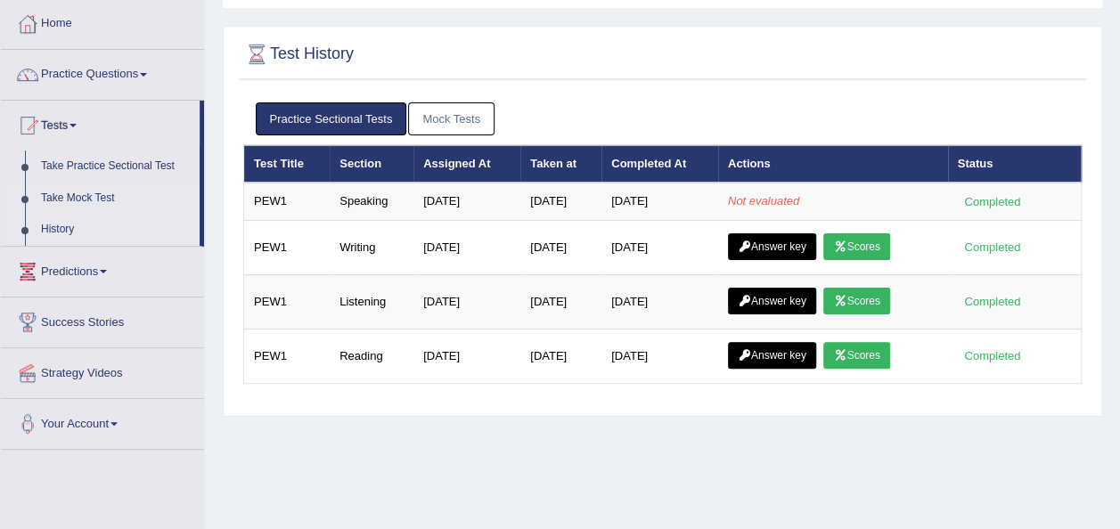
click at [101, 198] on link "Take Mock Test" at bounding box center [116, 199] width 167 height 32
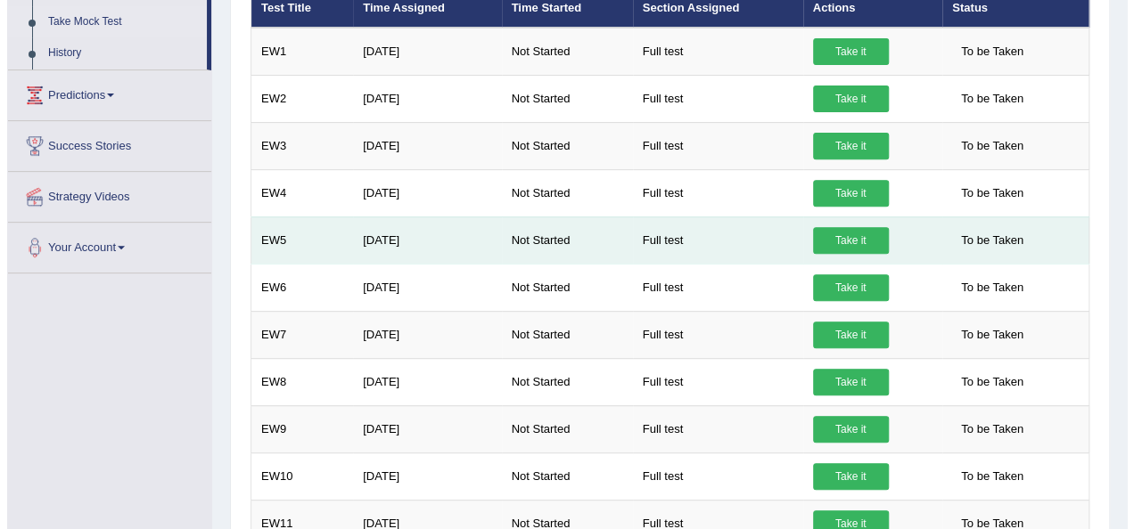
scroll to position [249, 0]
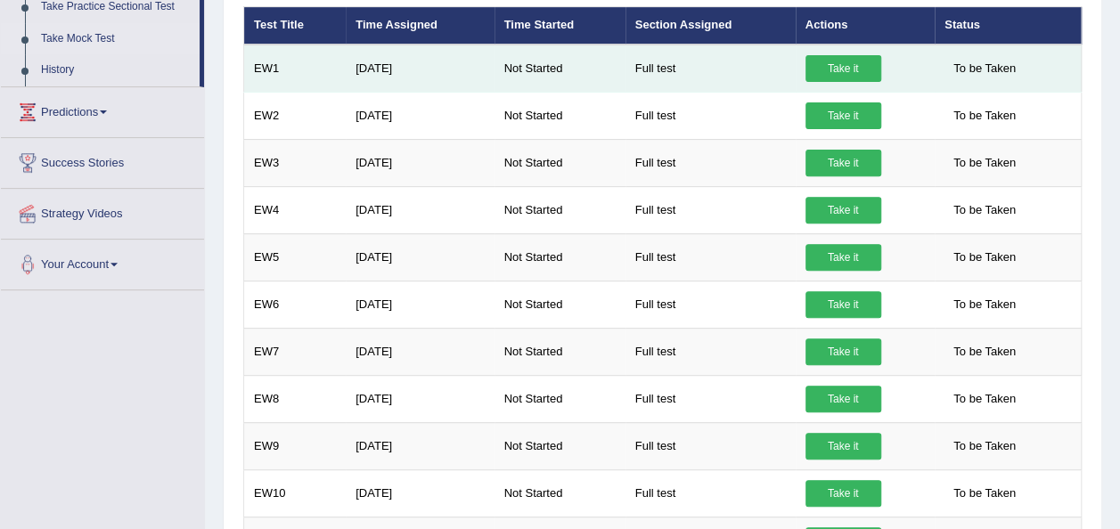
click at [824, 78] on link "Take it" at bounding box center [844, 68] width 76 height 27
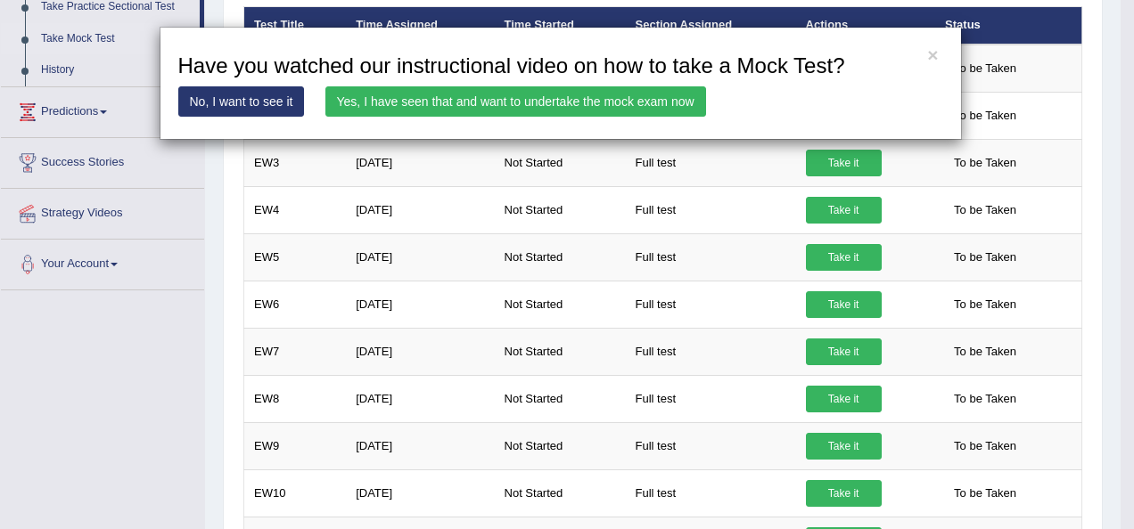
click at [625, 99] on link "Yes, I have seen that and want to undertake the mock exam now" at bounding box center [515, 101] width 381 height 30
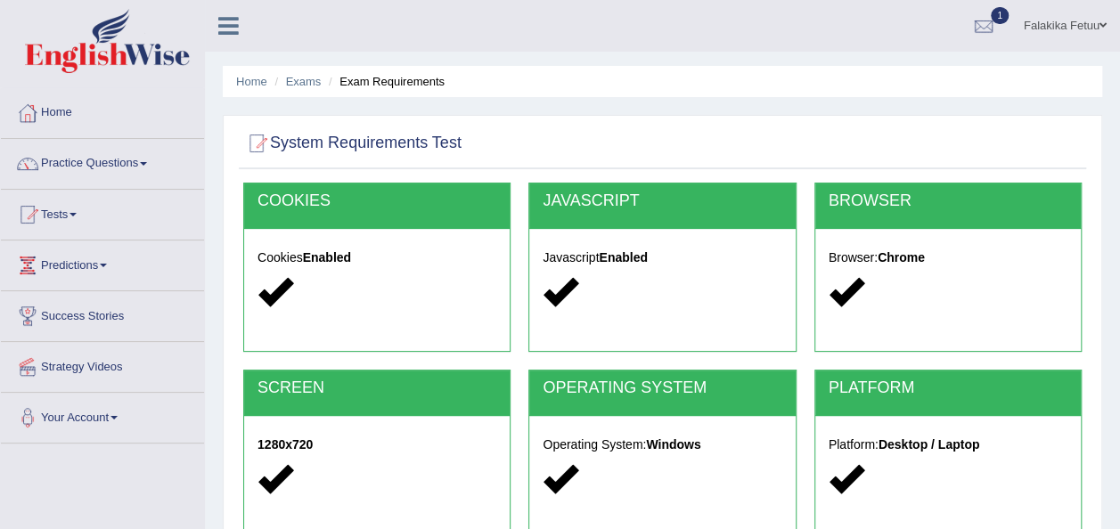
scroll to position [357, 0]
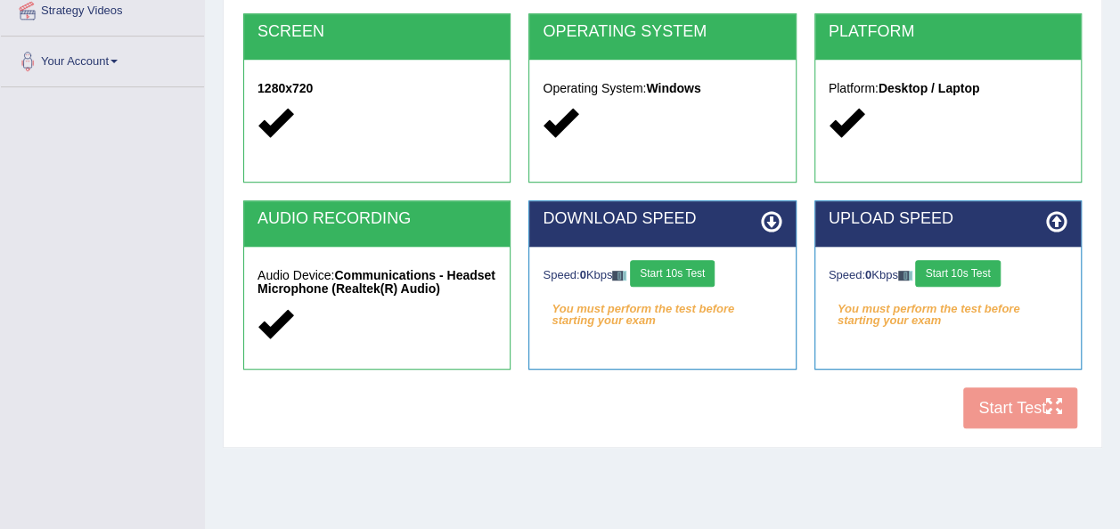
click at [693, 303] on em "You must perform the test before starting your exam" at bounding box center [662, 309] width 239 height 27
click at [693, 280] on button "Start 10s Test" at bounding box center [672, 273] width 85 height 27
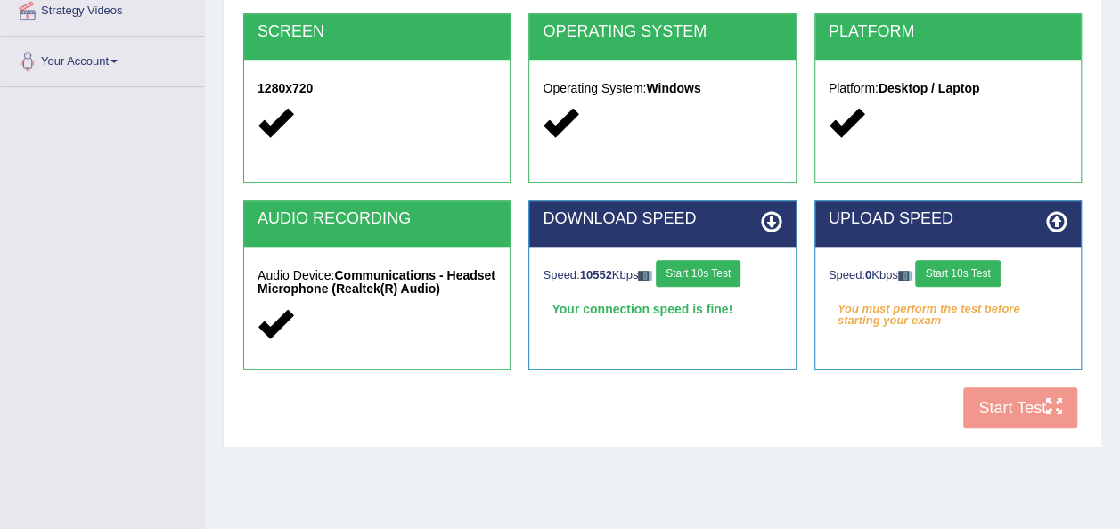
click at [968, 275] on button "Start 10s Test" at bounding box center [957, 273] width 85 height 27
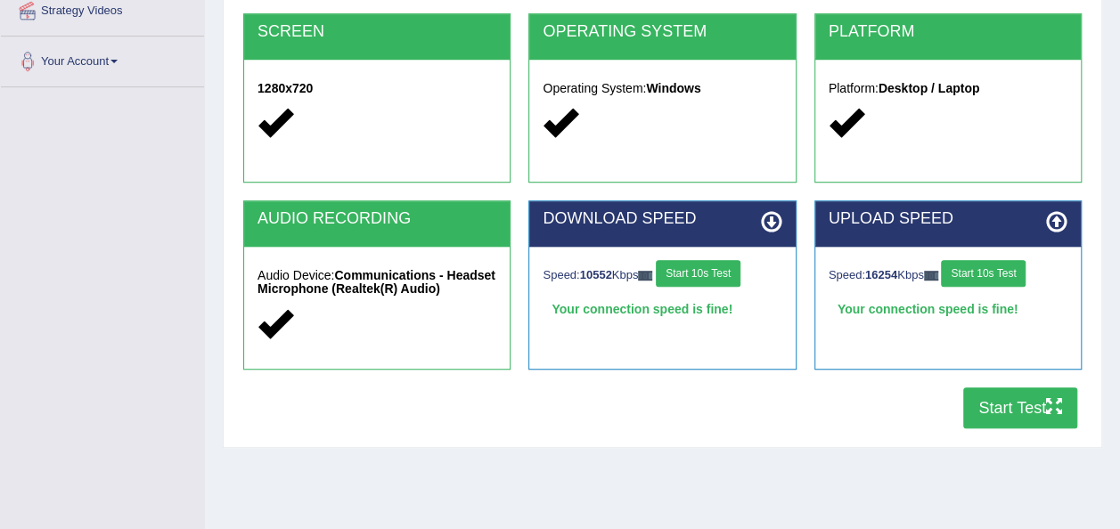
click at [1020, 406] on button "Start Test" at bounding box center [1020, 408] width 114 height 41
click at [1007, 408] on button "Start Test" at bounding box center [1020, 408] width 114 height 41
